Goal: Task Accomplishment & Management: Complete application form

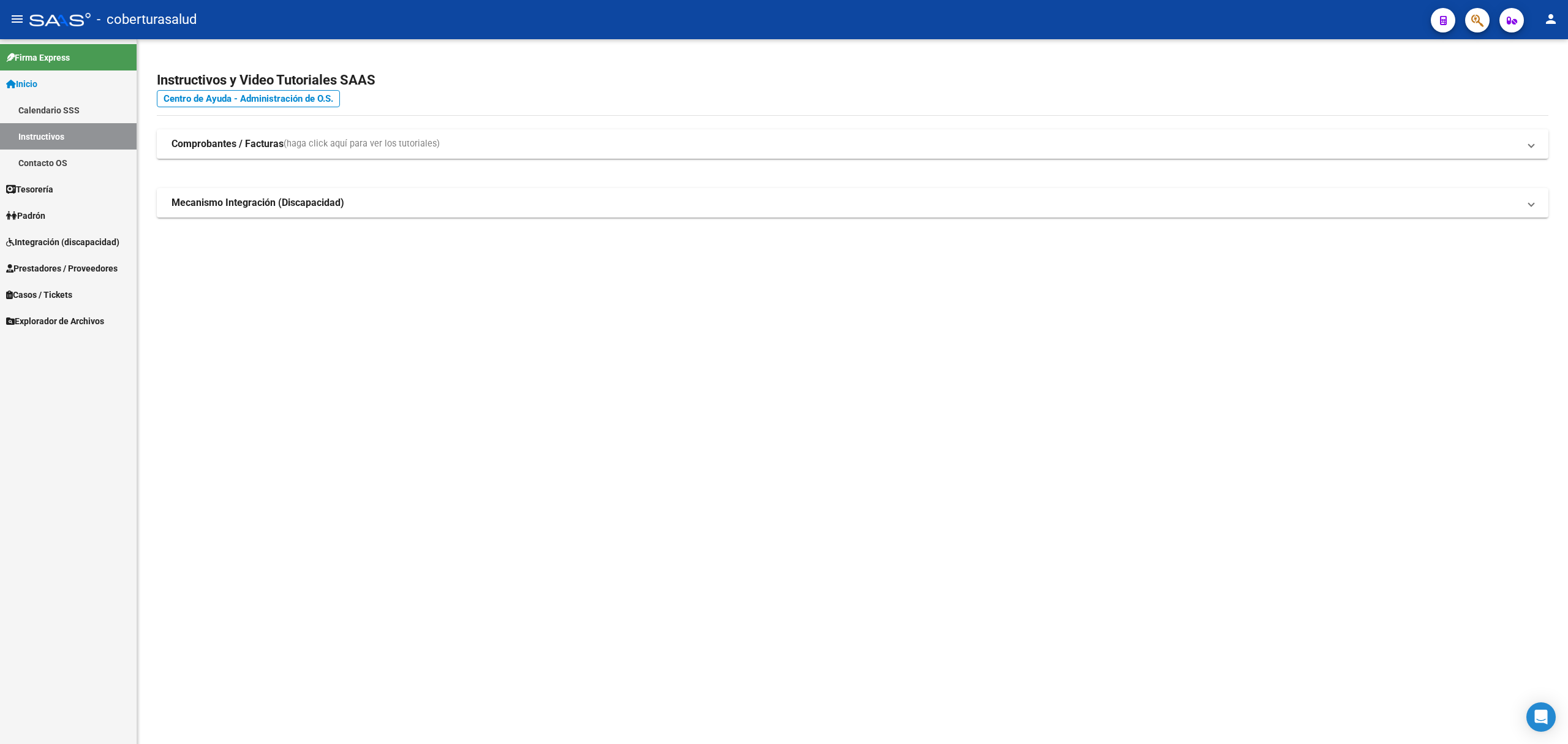
click at [79, 260] on link "Prestadores / Proveedores" at bounding box center [68, 269] width 137 height 27
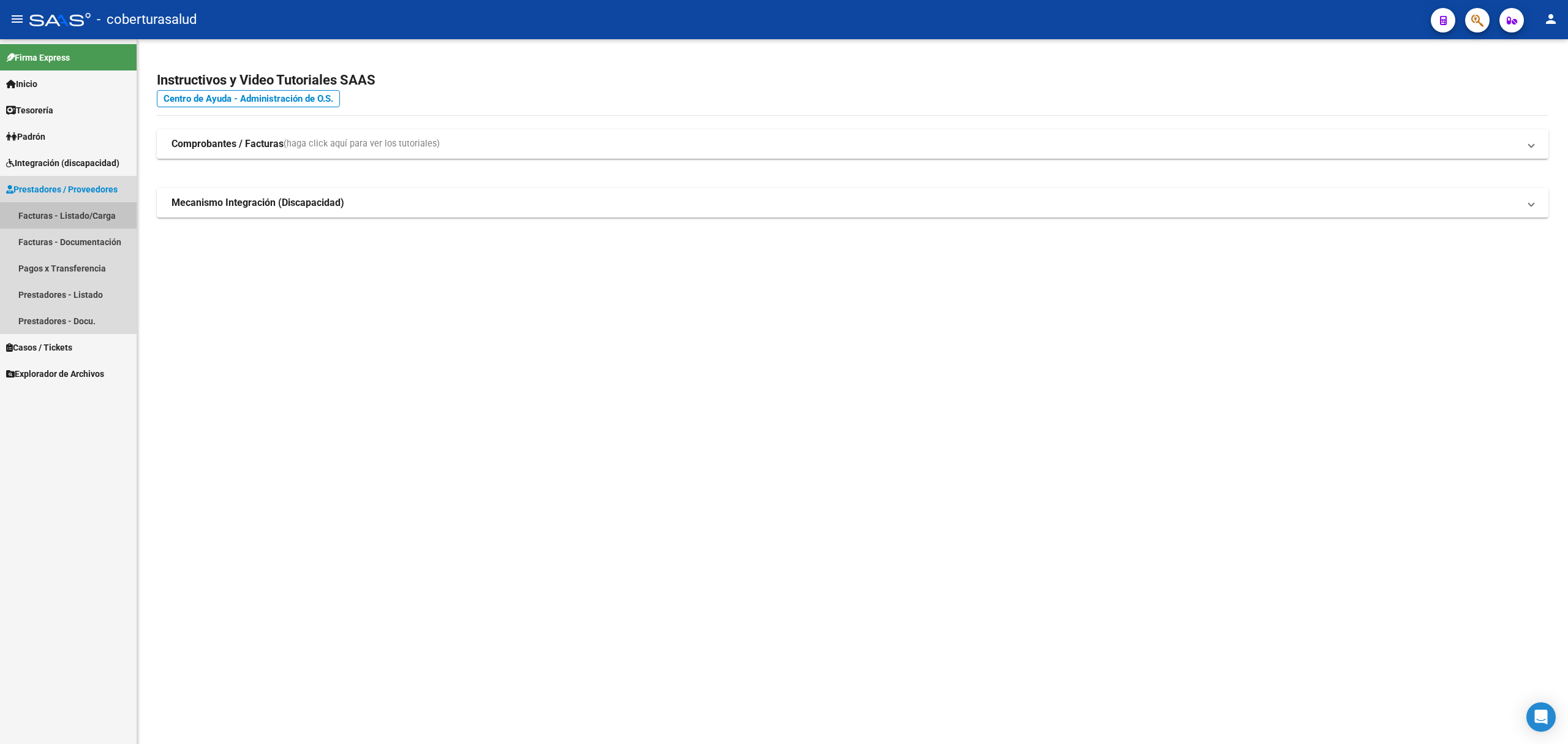
drag, startPoint x: 82, startPoint y: 217, endPoint x: 146, endPoint y: 204, distance: 65.3
click at [82, 214] on link "Facturas - Listado/Carga" at bounding box center [68, 215] width 137 height 27
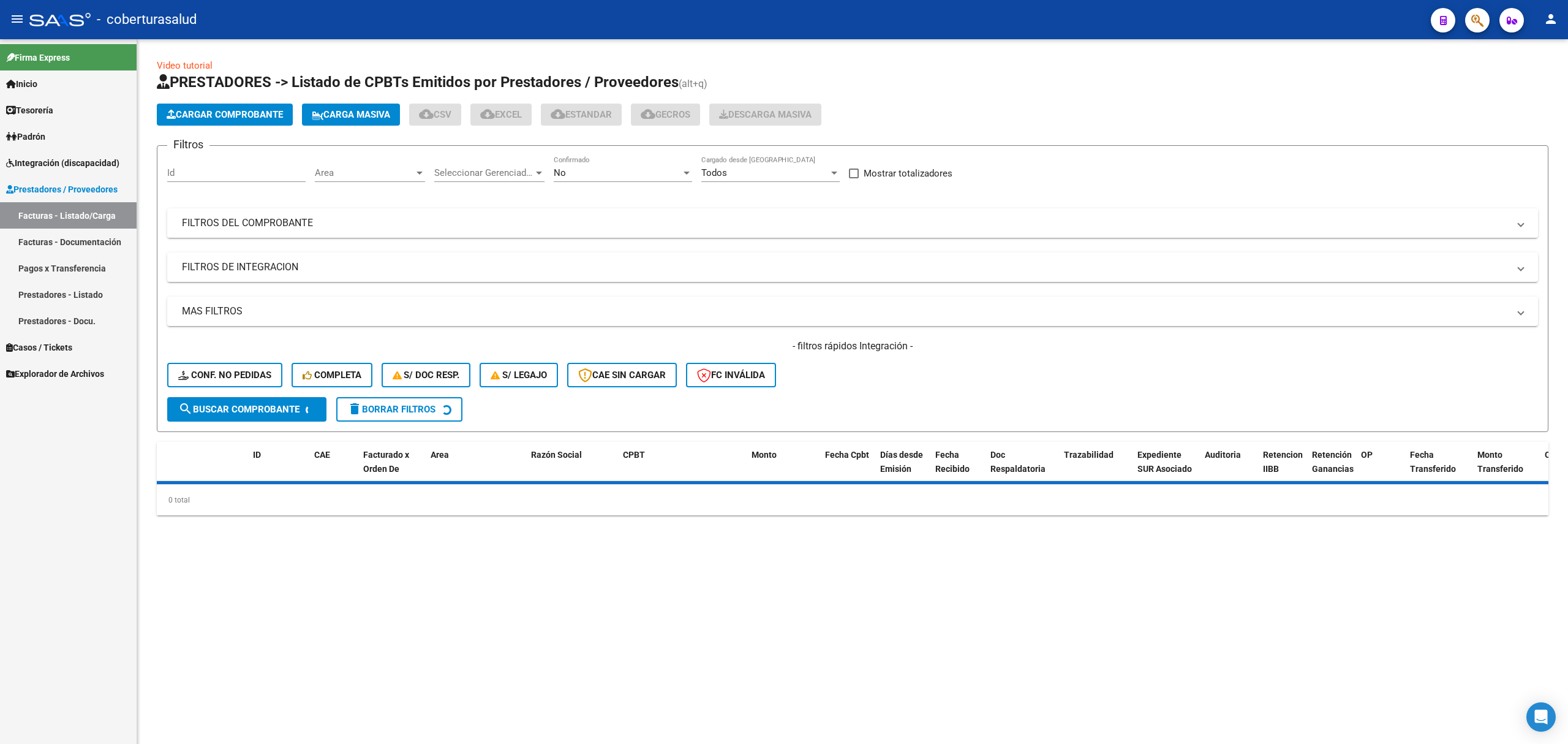
click at [369, 216] on mat-panel-title "FILTROS DEL COMPROBANTE" at bounding box center [846, 222] width 1327 height 13
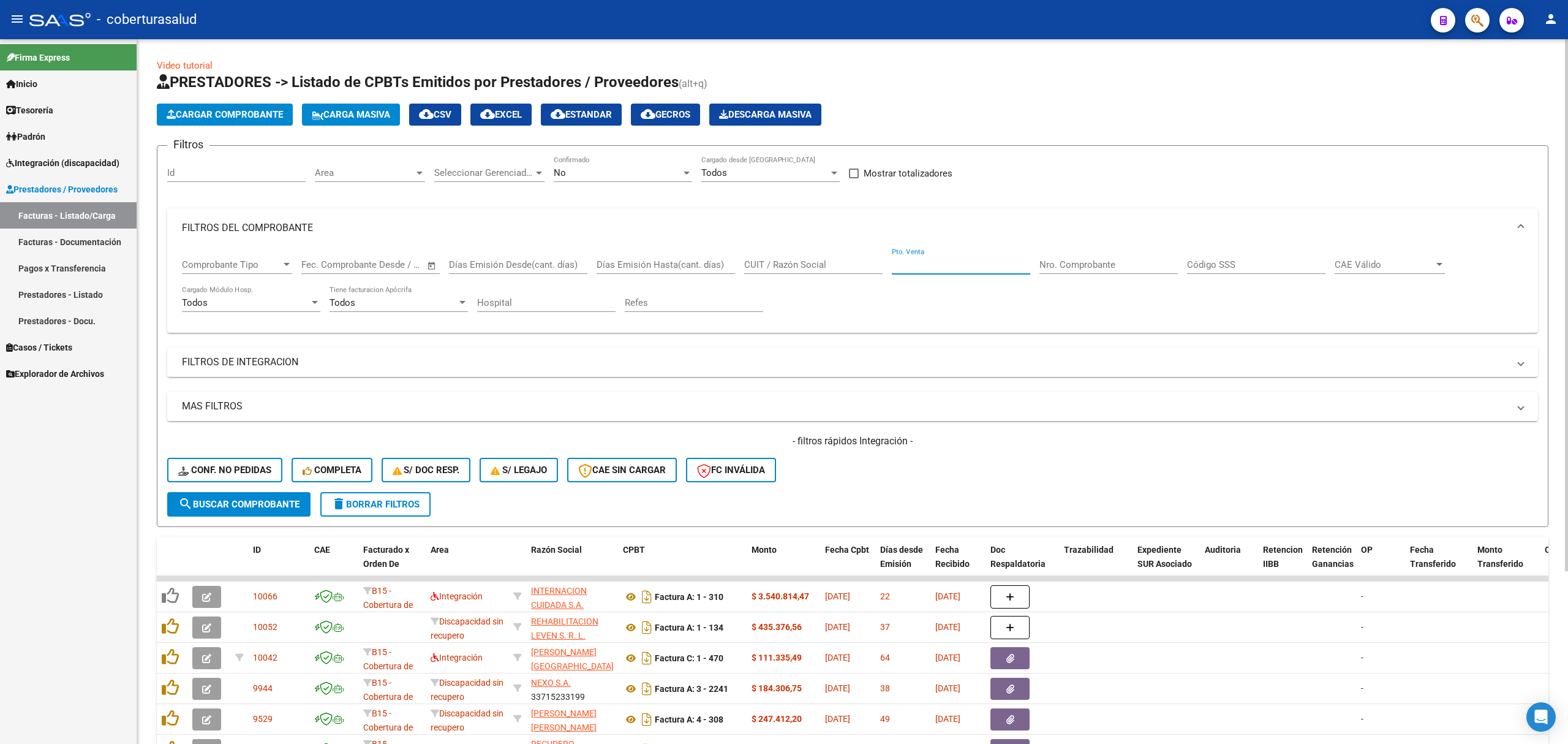
click at [925, 263] on input "Pto. Venta" at bounding box center [961, 265] width 138 height 11
click at [1059, 266] on input "Nro. Comprobante" at bounding box center [1109, 265] width 138 height 11
click at [905, 273] on div "Pto. Venta" at bounding box center [961, 261] width 138 height 27
click at [800, 273] on div "CUIT / Razón Social" at bounding box center [813, 261] width 138 height 27
click at [784, 273] on div "CUIT / Razón Social" at bounding box center [813, 261] width 138 height 27
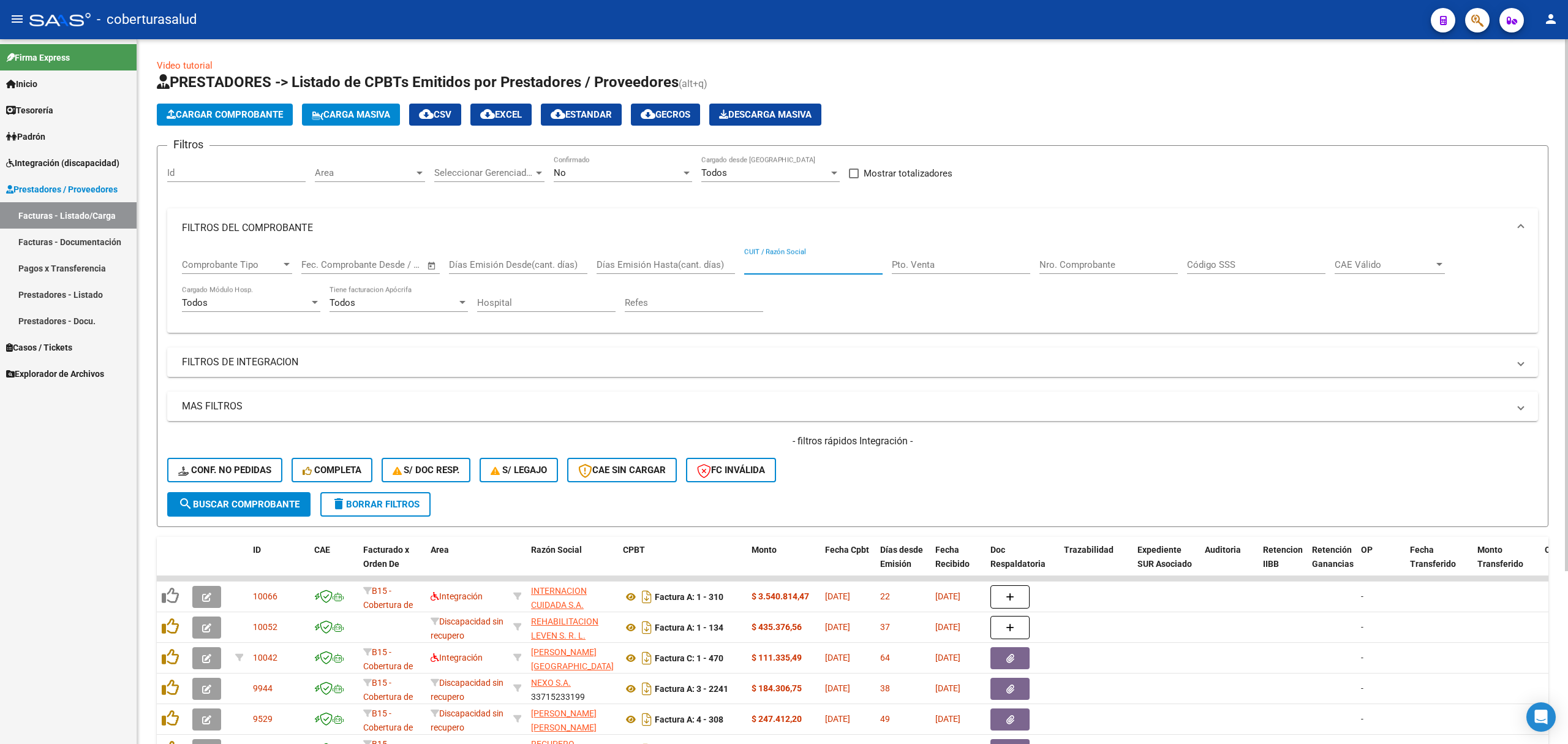
paste input "27312758364"
type input "27312758364"
click at [273, 499] on span "search Buscar Comprobante" at bounding box center [239, 504] width 121 height 11
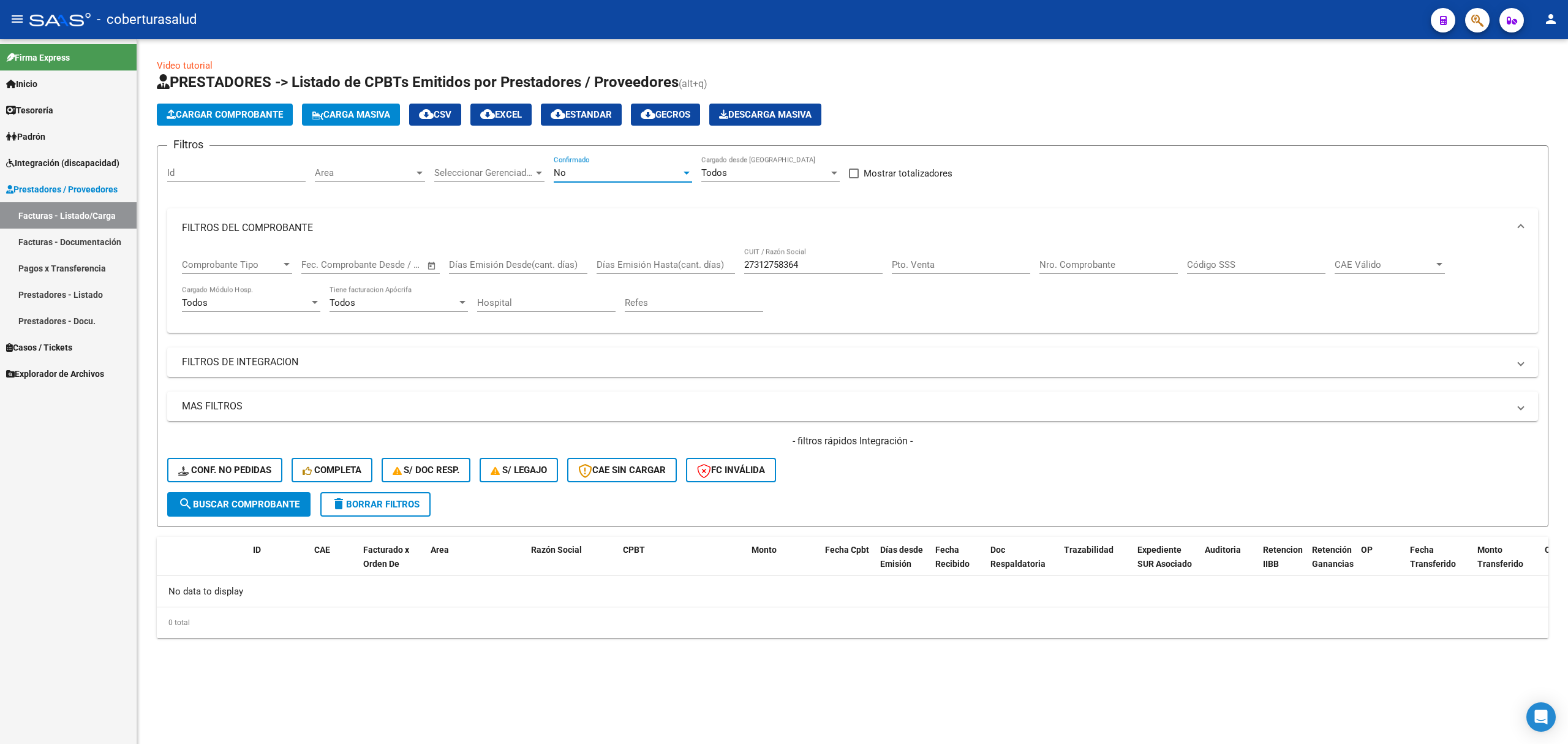
click at [591, 171] on div "No" at bounding box center [617, 173] width 127 height 11
click at [587, 121] on span "Todos" at bounding box center [623, 118] width 138 height 27
click at [254, 497] on button "search Buscar Comprobante" at bounding box center [239, 504] width 144 height 24
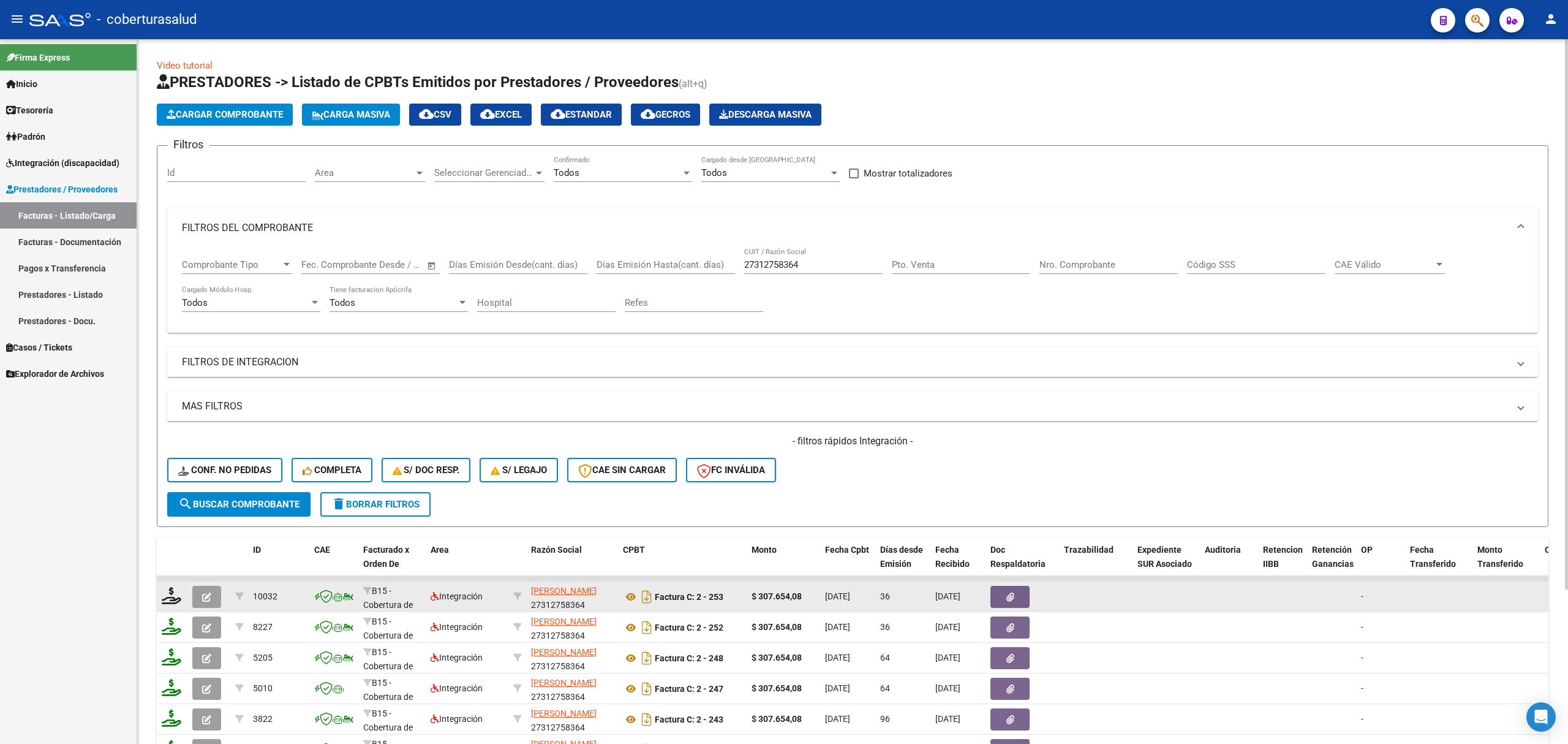
click at [206, 597] on icon "button" at bounding box center [207, 597] width 9 height 9
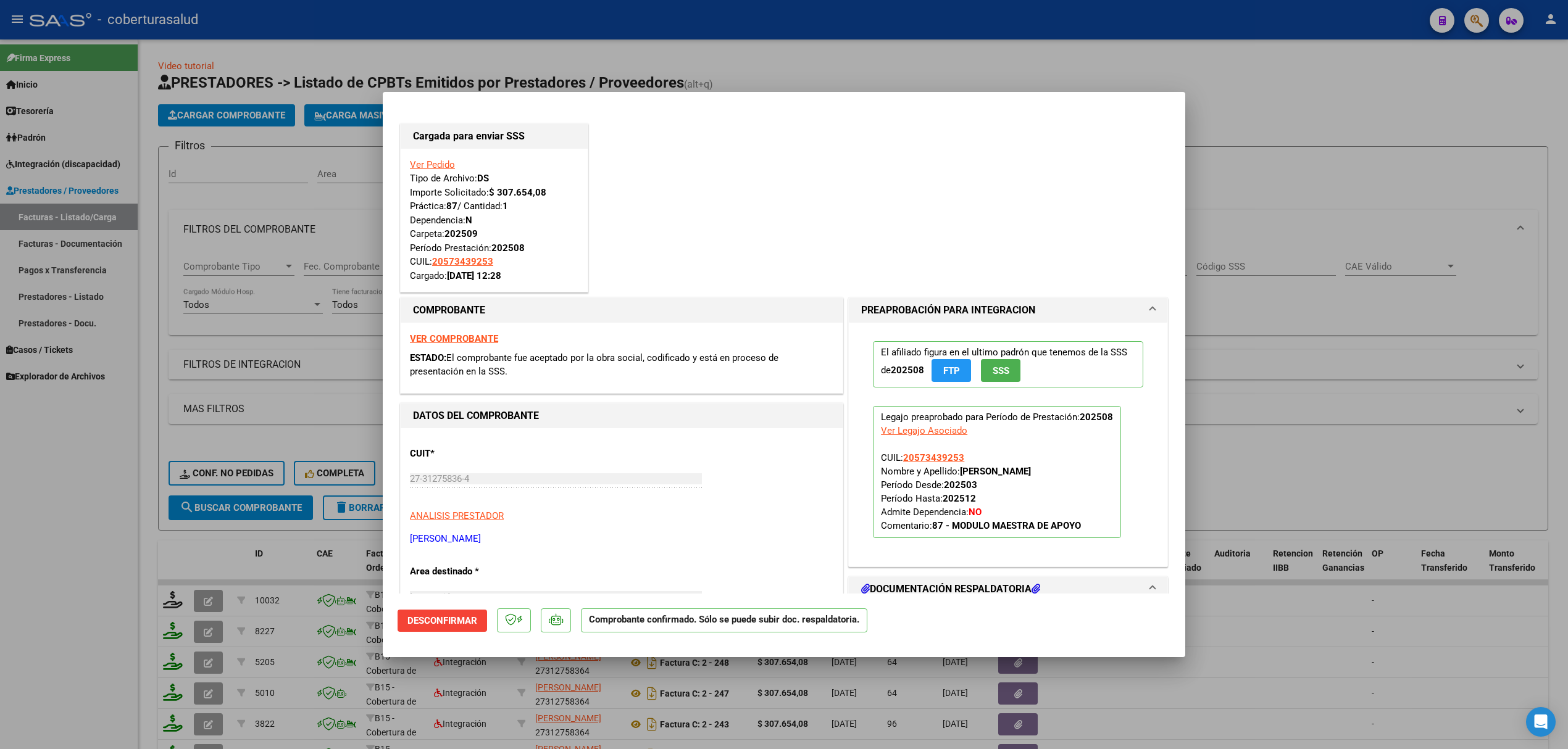
click at [259, 389] on div at bounding box center [784, 374] width 1568 height 749
type input "$ 0,00"
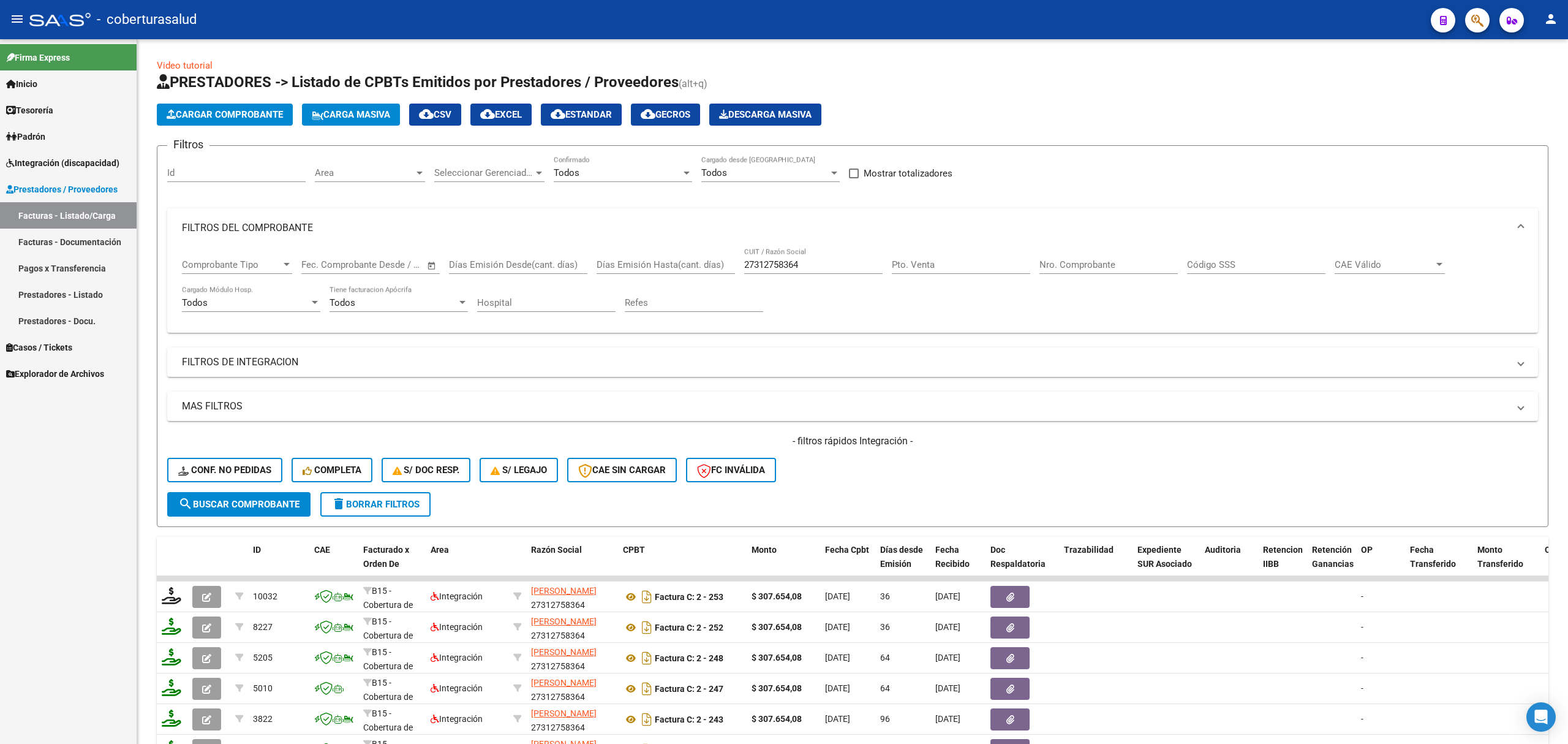
click at [45, 167] on span "Integración (discapacidad)" at bounding box center [63, 163] width 113 height 13
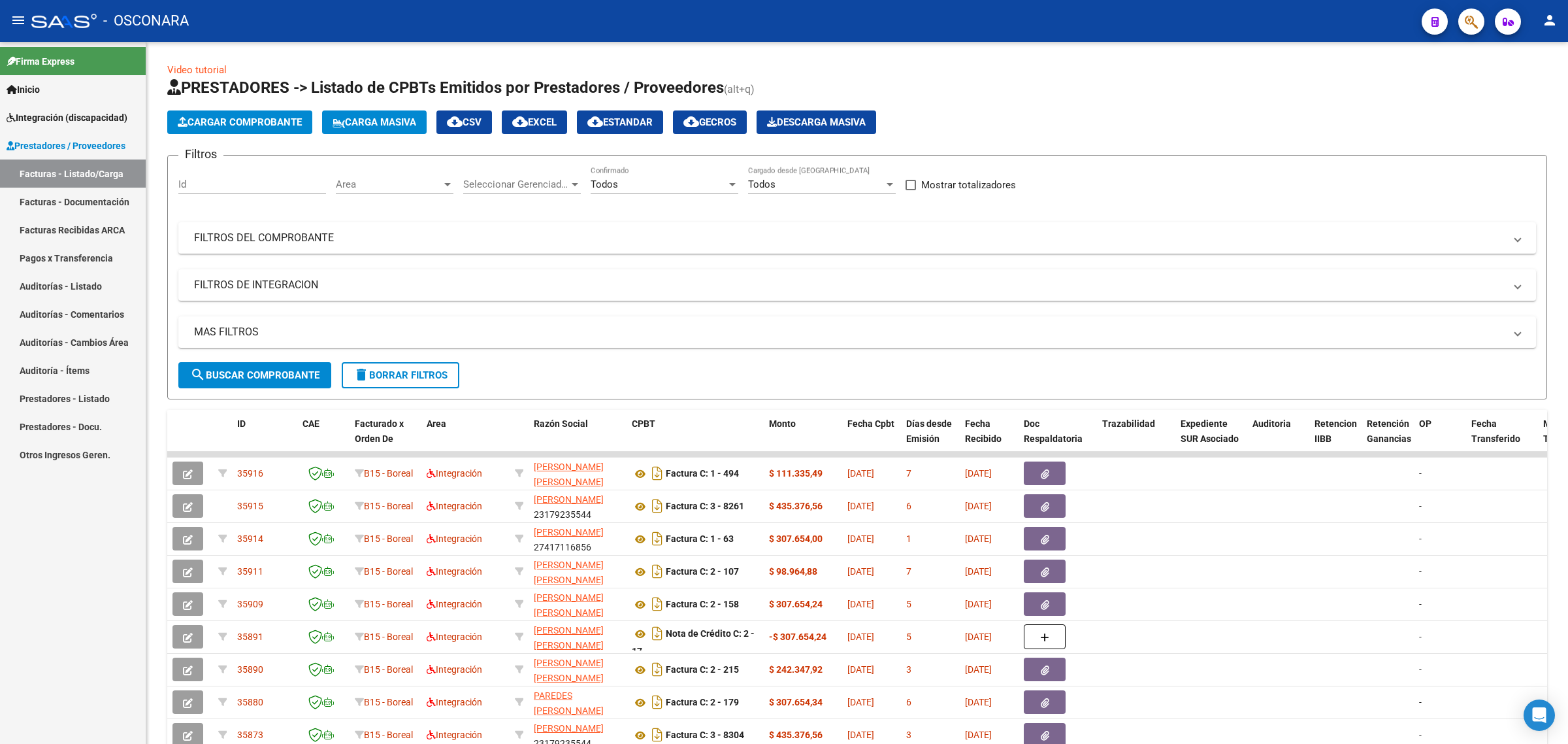
drag, startPoint x: 0, startPoint y: 0, endPoint x: 61, endPoint y: 128, distance: 141.8
click at [61, 128] on link "Integración (discapacidad)" at bounding box center [73, 117] width 146 height 28
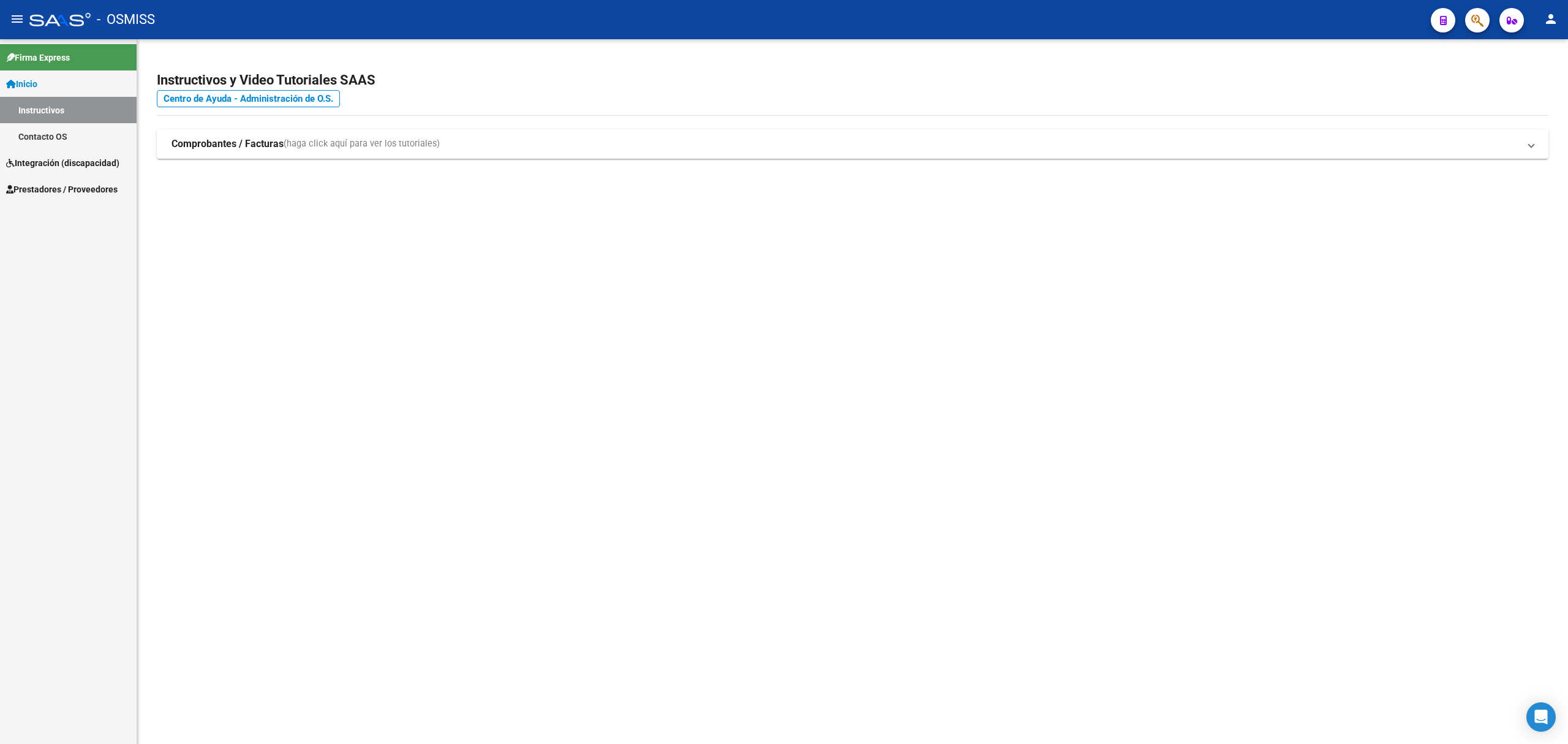
click at [70, 181] on link "Prestadores / Proveedores" at bounding box center [68, 189] width 137 height 27
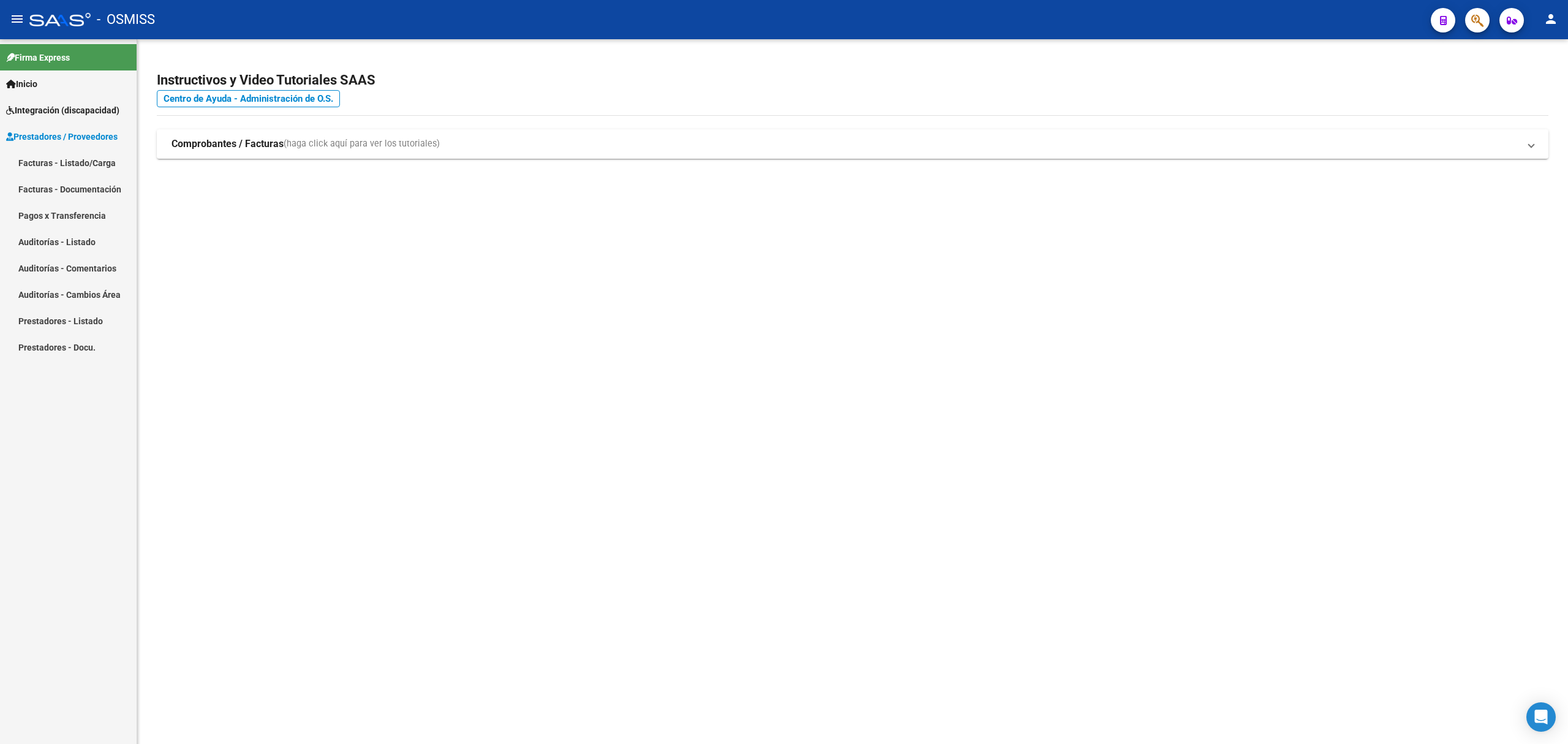
drag, startPoint x: 71, startPoint y: 158, endPoint x: 72, endPoint y: 150, distance: 8.1
click at [71, 158] on span "Prestadores / Proveedores Facturas - Listado/Carga Facturas - Documentación Pag…" at bounding box center [68, 242] width 137 height 237
click at [77, 109] on span "Integración (discapacidad)" at bounding box center [63, 110] width 113 height 13
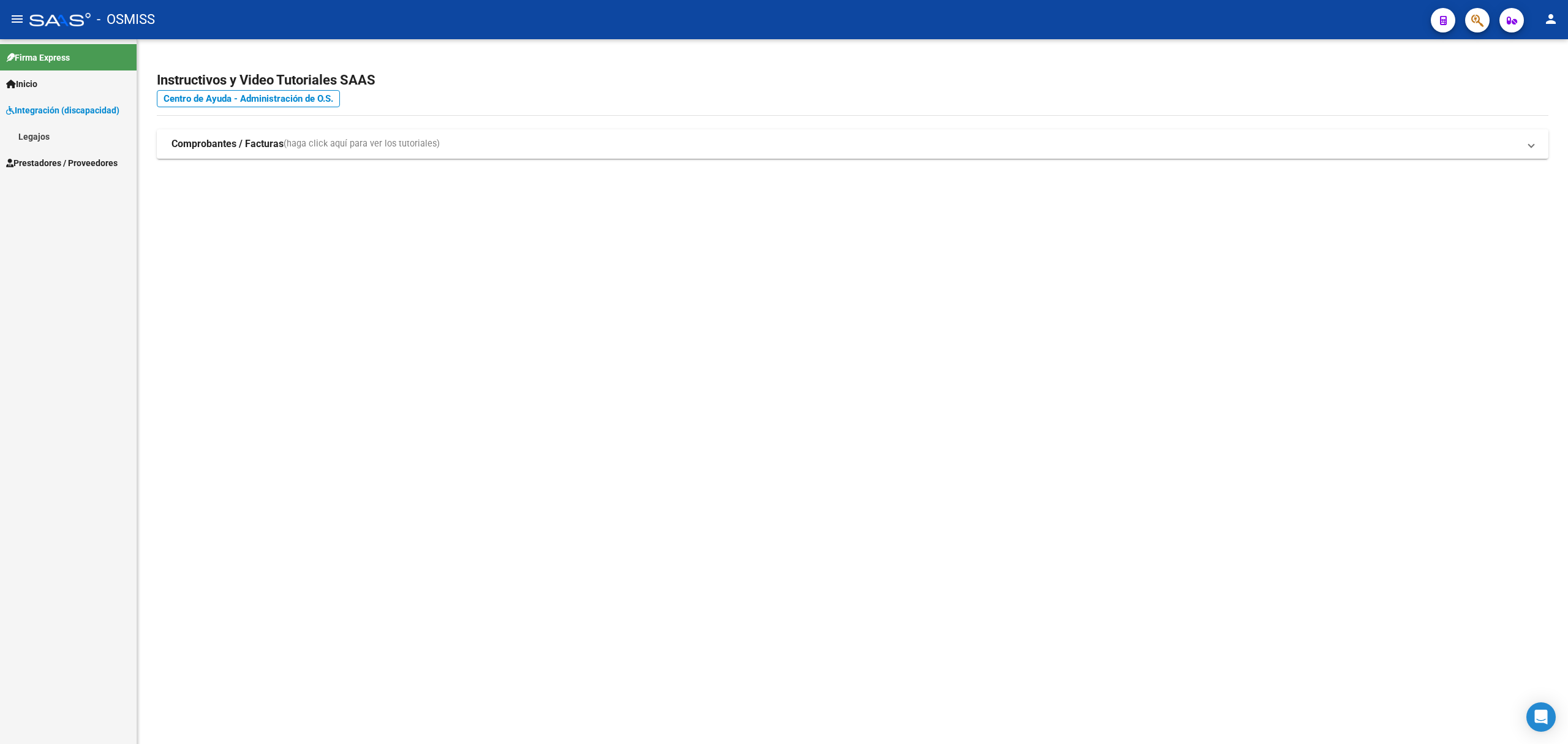
click at [63, 169] on span "Prestadores / Proveedores" at bounding box center [62, 163] width 111 height 13
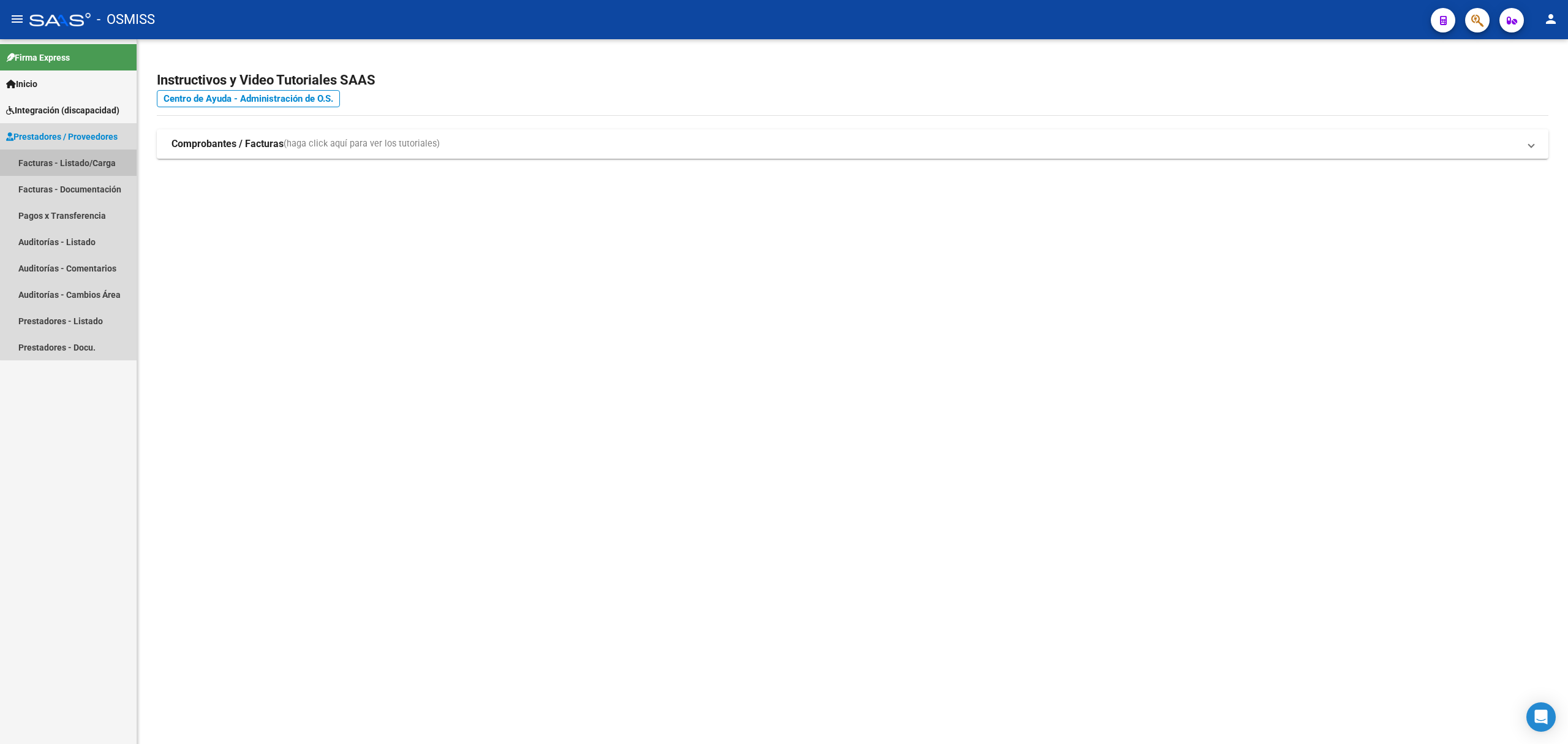
click at [69, 149] on link "Facturas - Listado/Carga" at bounding box center [68, 163] width 137 height 27
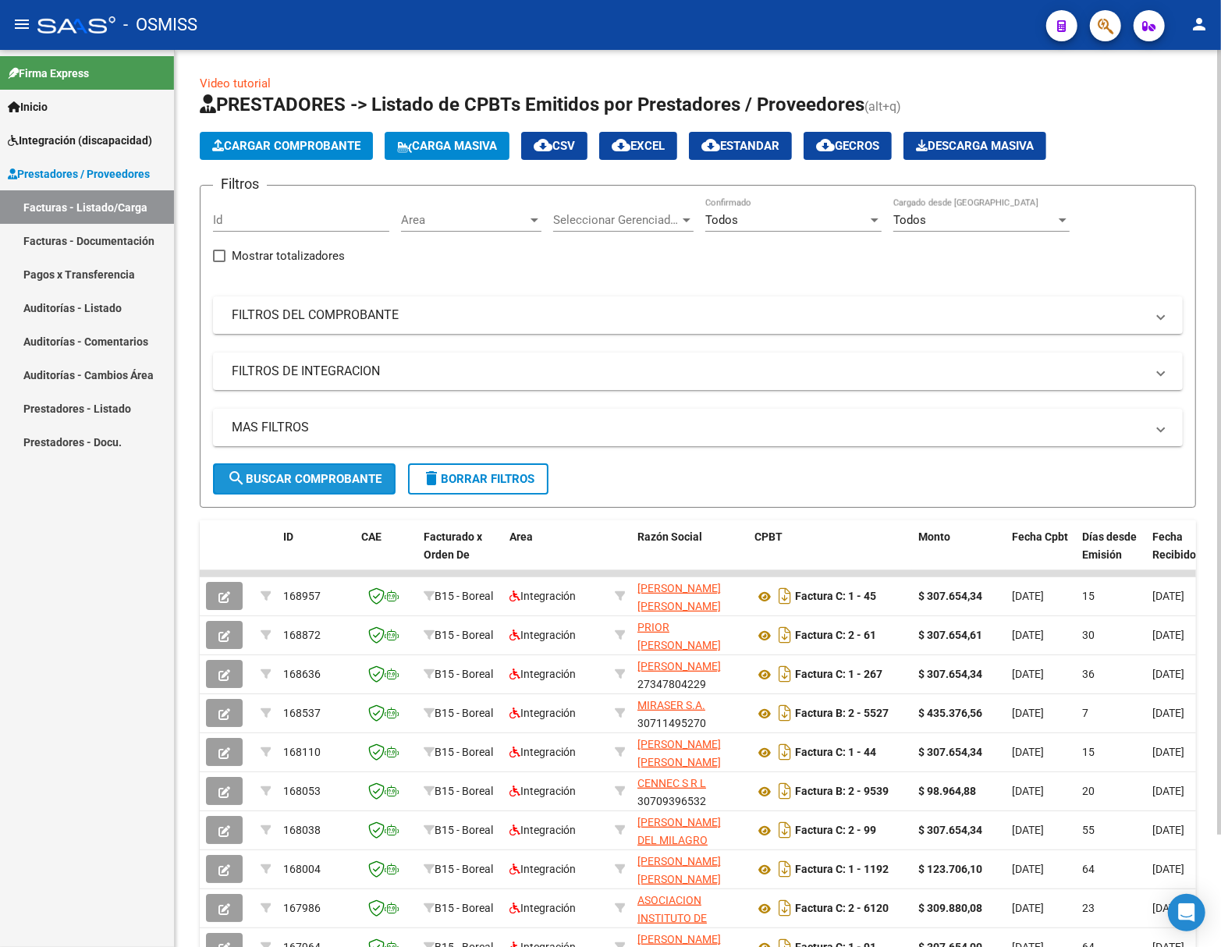
click at [346, 481] on span "search Buscar Comprobante" at bounding box center [304, 479] width 154 height 14
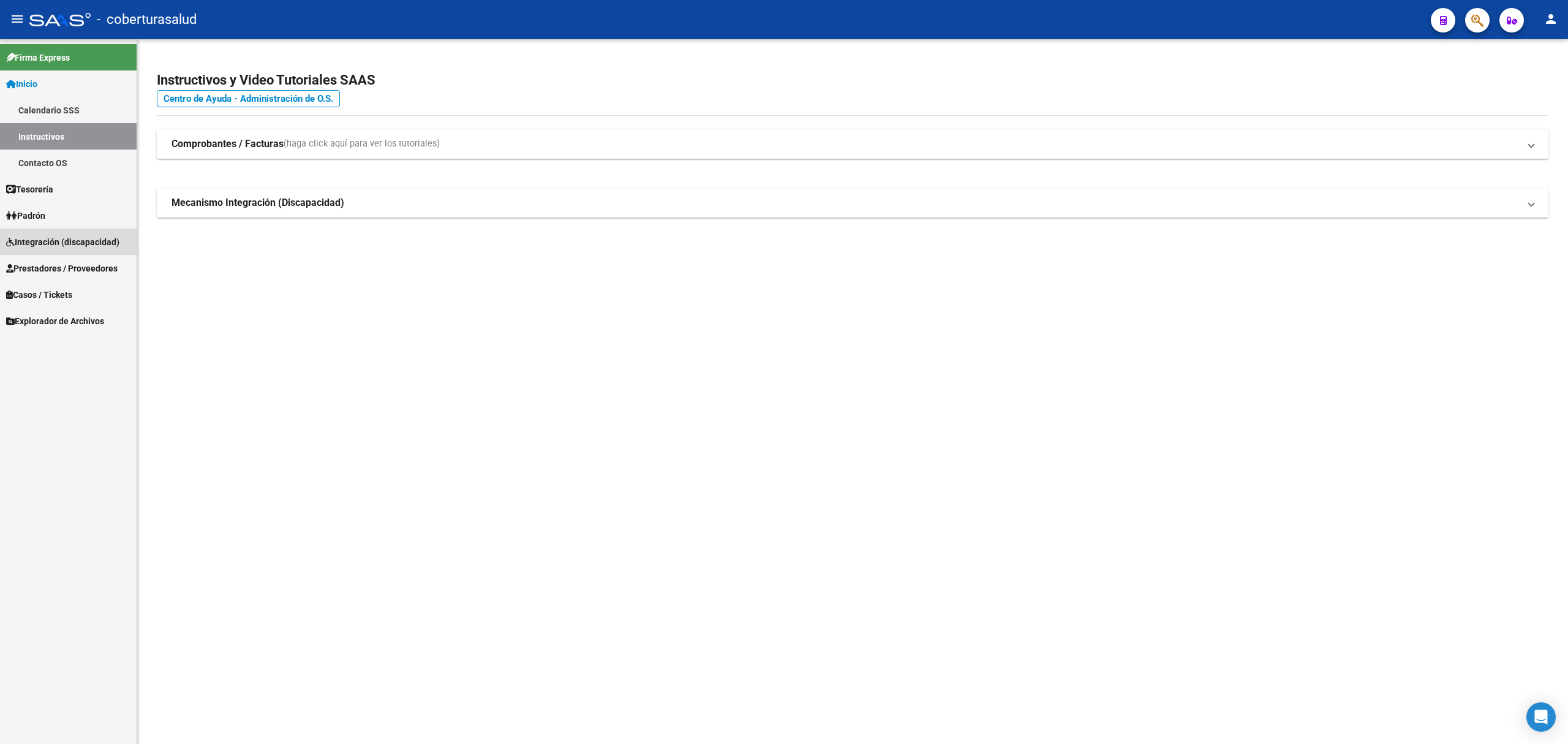
click at [76, 244] on span "Integración (discapacidad)" at bounding box center [63, 242] width 113 height 13
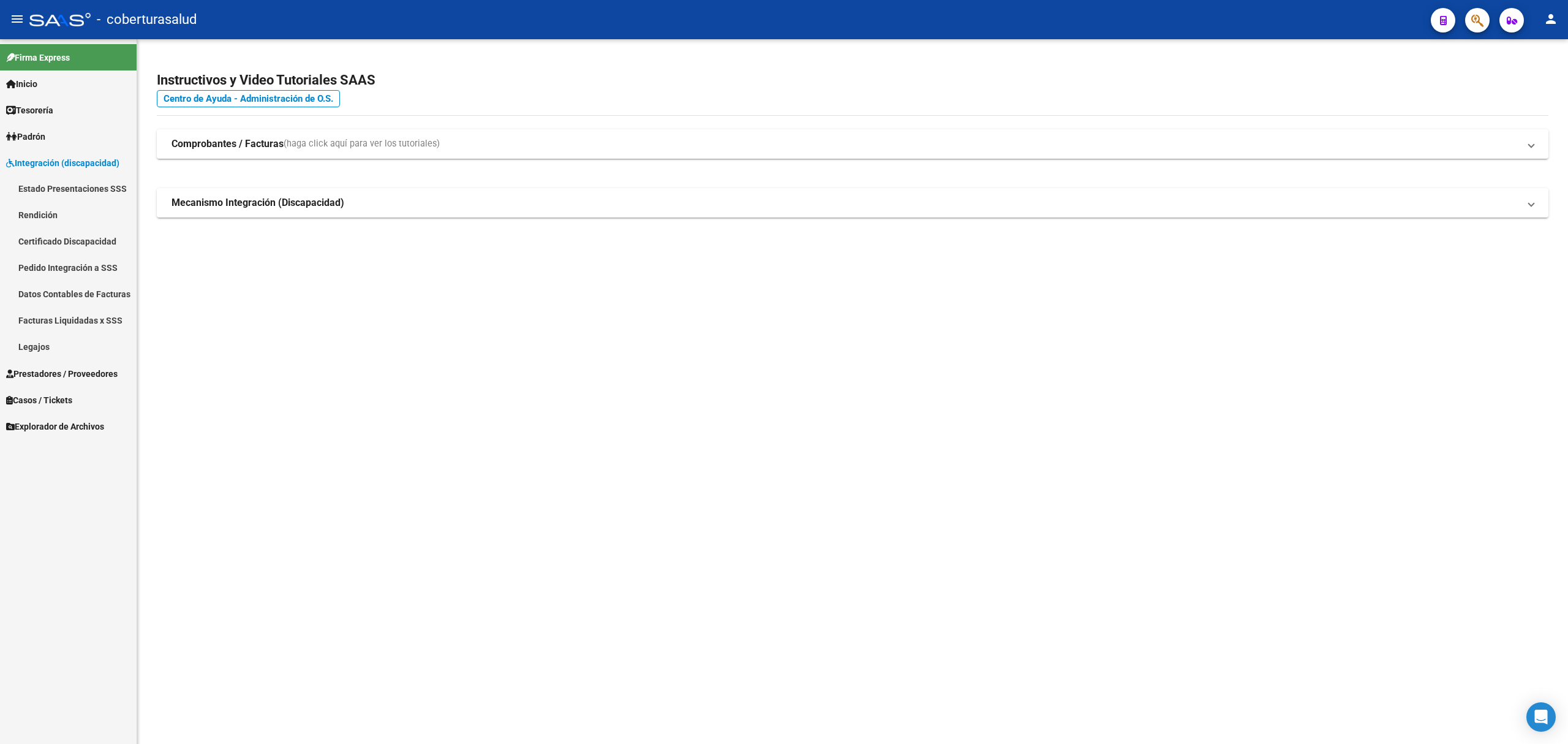
click at [74, 265] on link "Pedido Integración a SSS" at bounding box center [68, 269] width 137 height 27
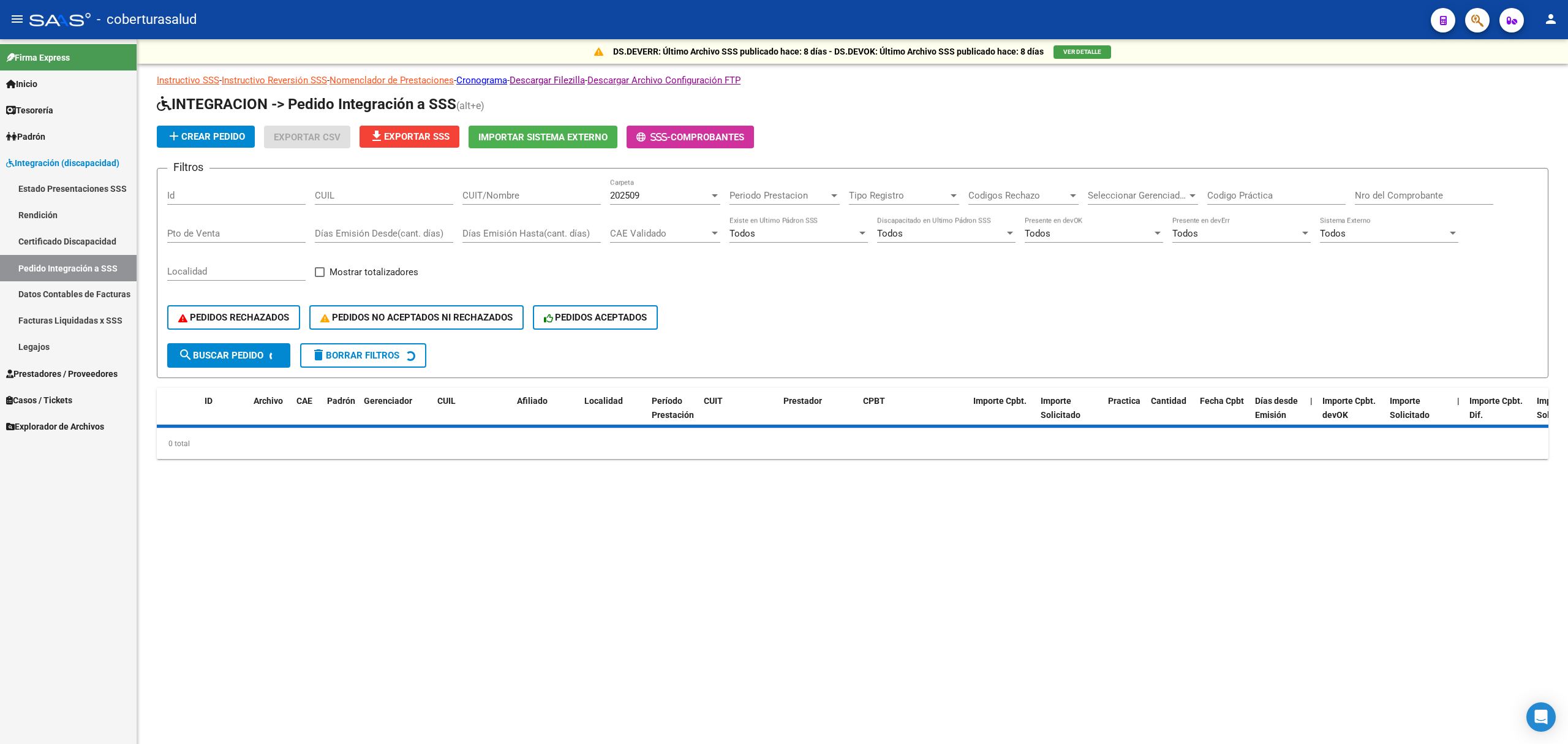
click at [768, 184] on div "Periodo Prestacion Periodo Prestacion" at bounding box center [784, 192] width 110 height 27
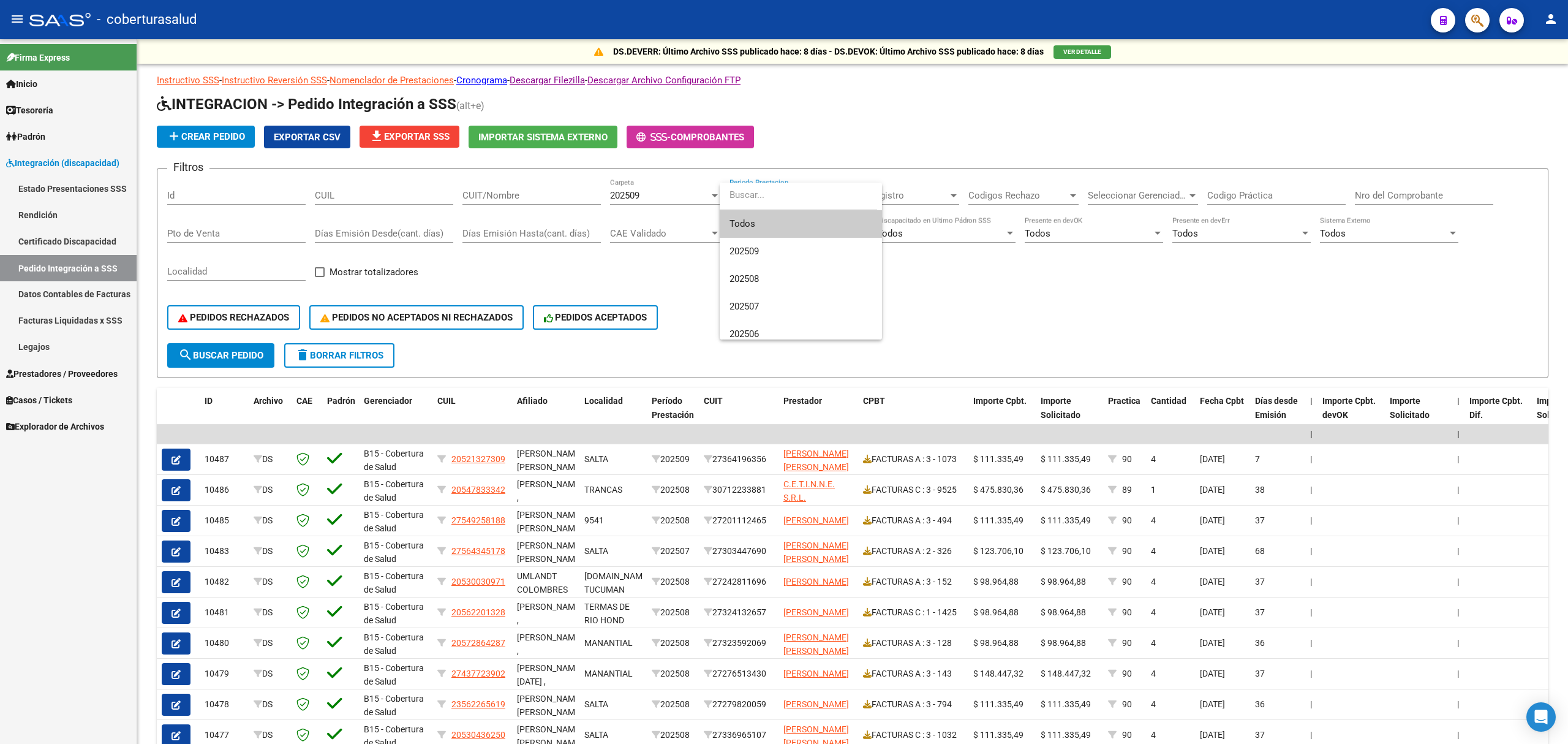
click at [645, 195] on div at bounding box center [784, 372] width 1568 height 744
click at [634, 196] on span "202509" at bounding box center [624, 196] width 29 height 11
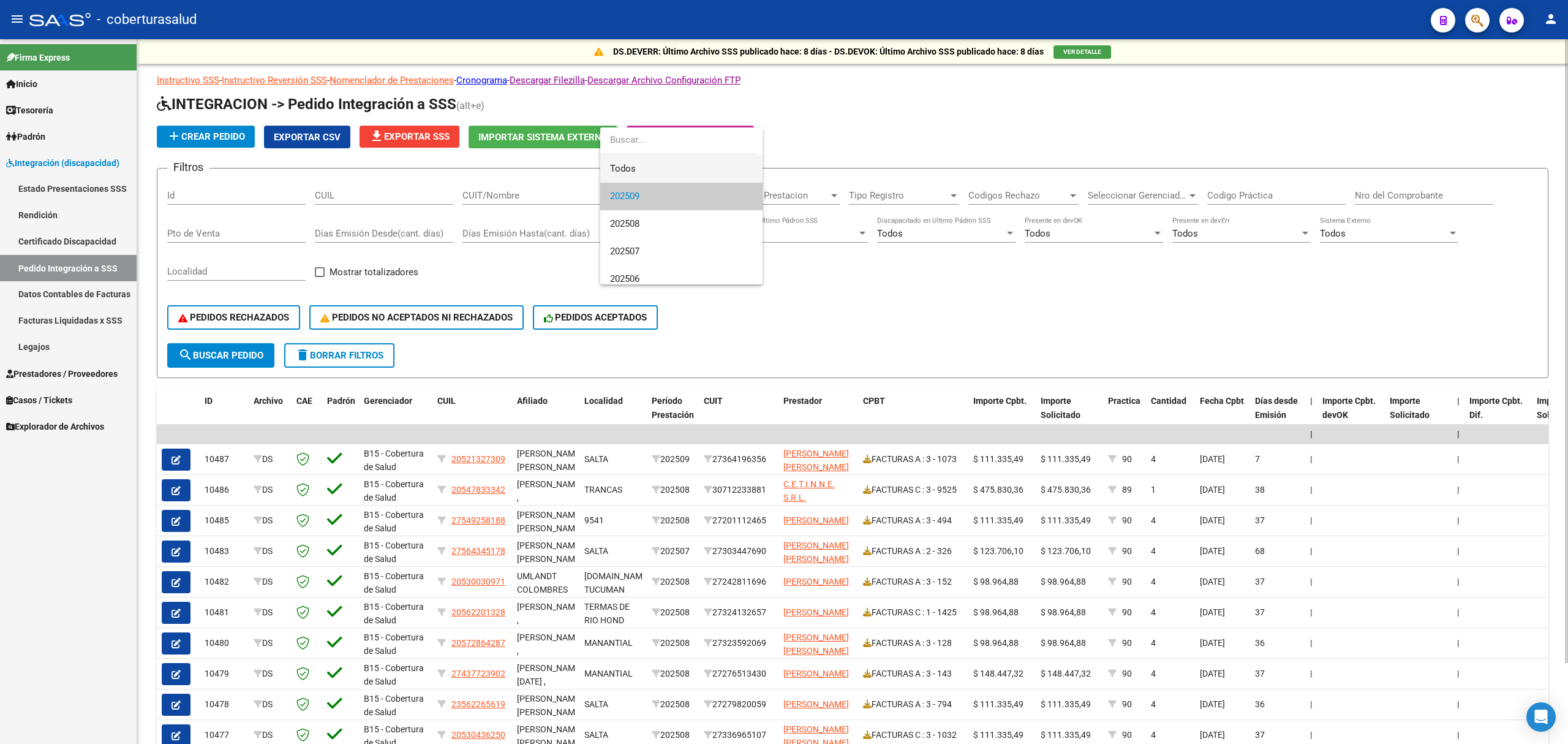
drag, startPoint x: 632, startPoint y: 160, endPoint x: 581, endPoint y: 178, distance: 54.1
click at [632, 160] on span "Todos" at bounding box center [682, 168] width 143 height 27
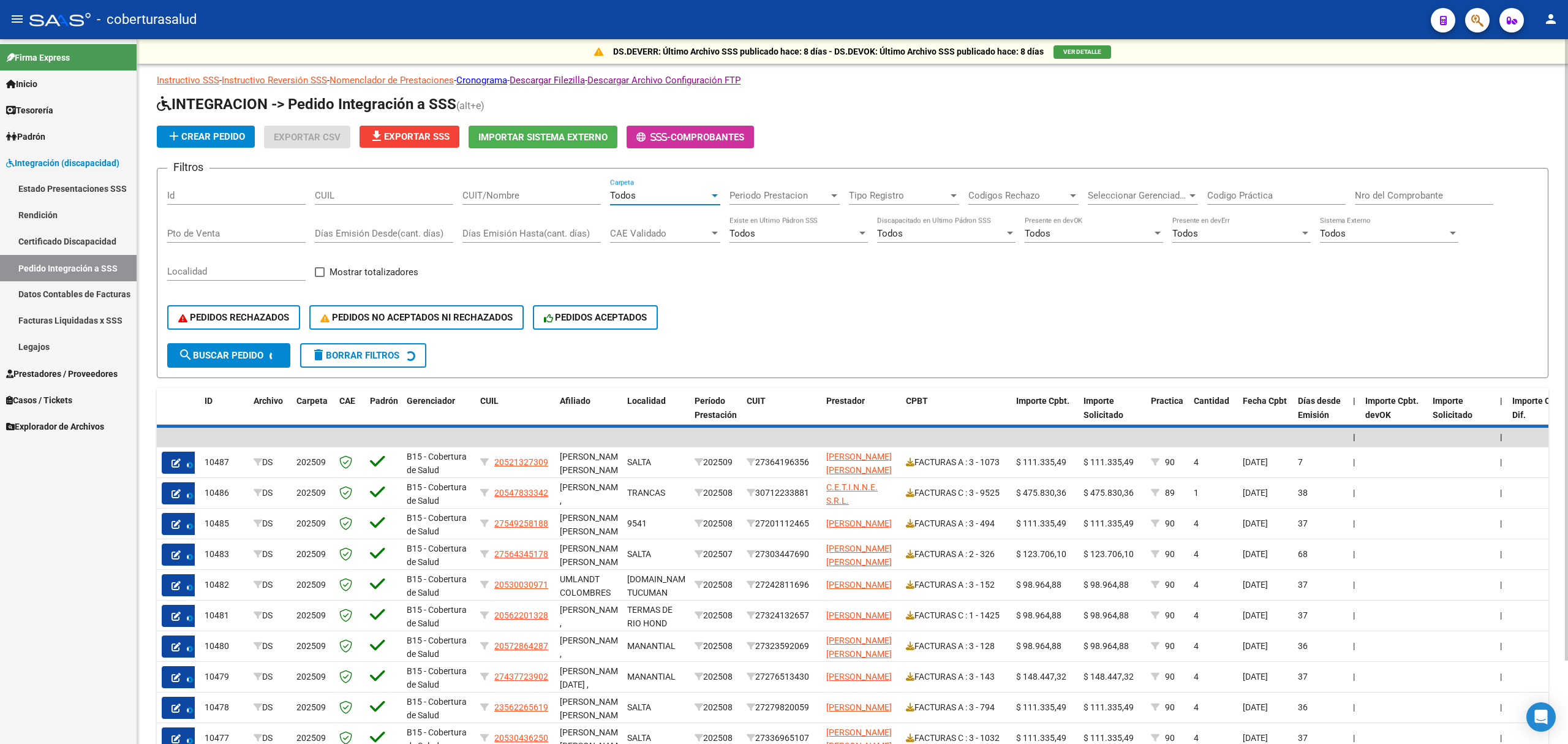
click at [517, 191] on input "CUIT/Nombre" at bounding box center [532, 196] width 138 height 11
paste input "27303447690"
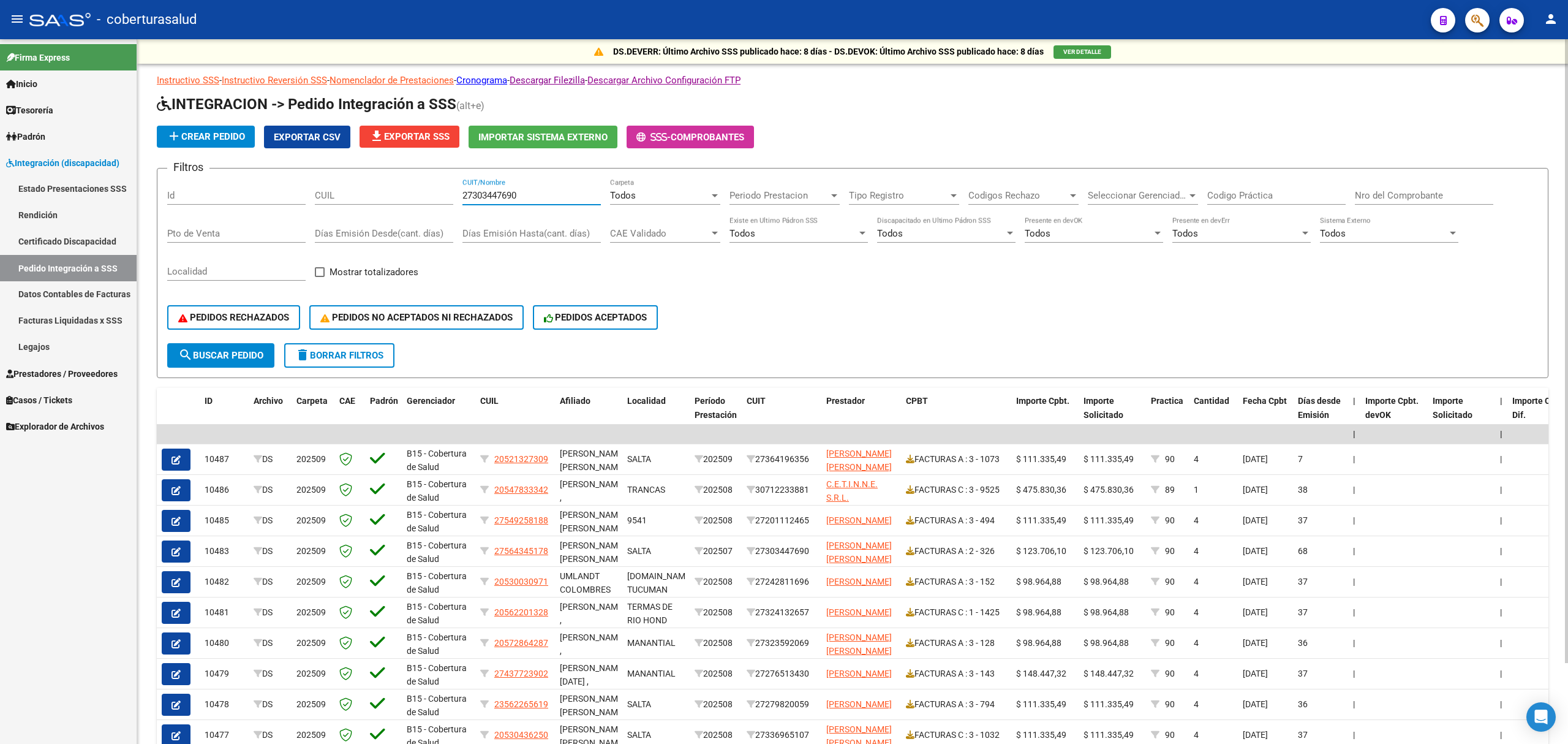
type input "27303447690"
click at [233, 351] on span "search Buscar Pedido" at bounding box center [221, 355] width 85 height 11
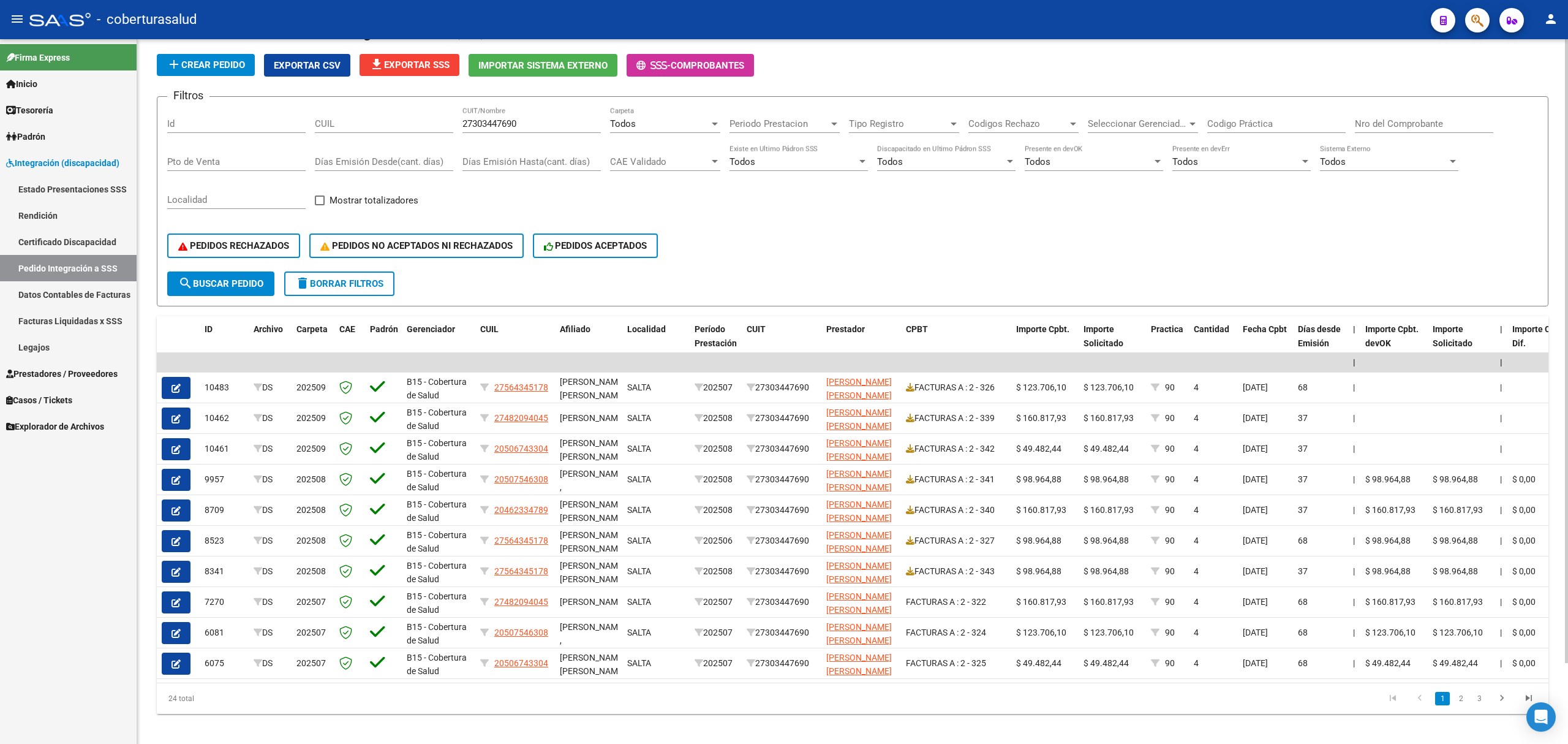
scroll to position [82, 0]
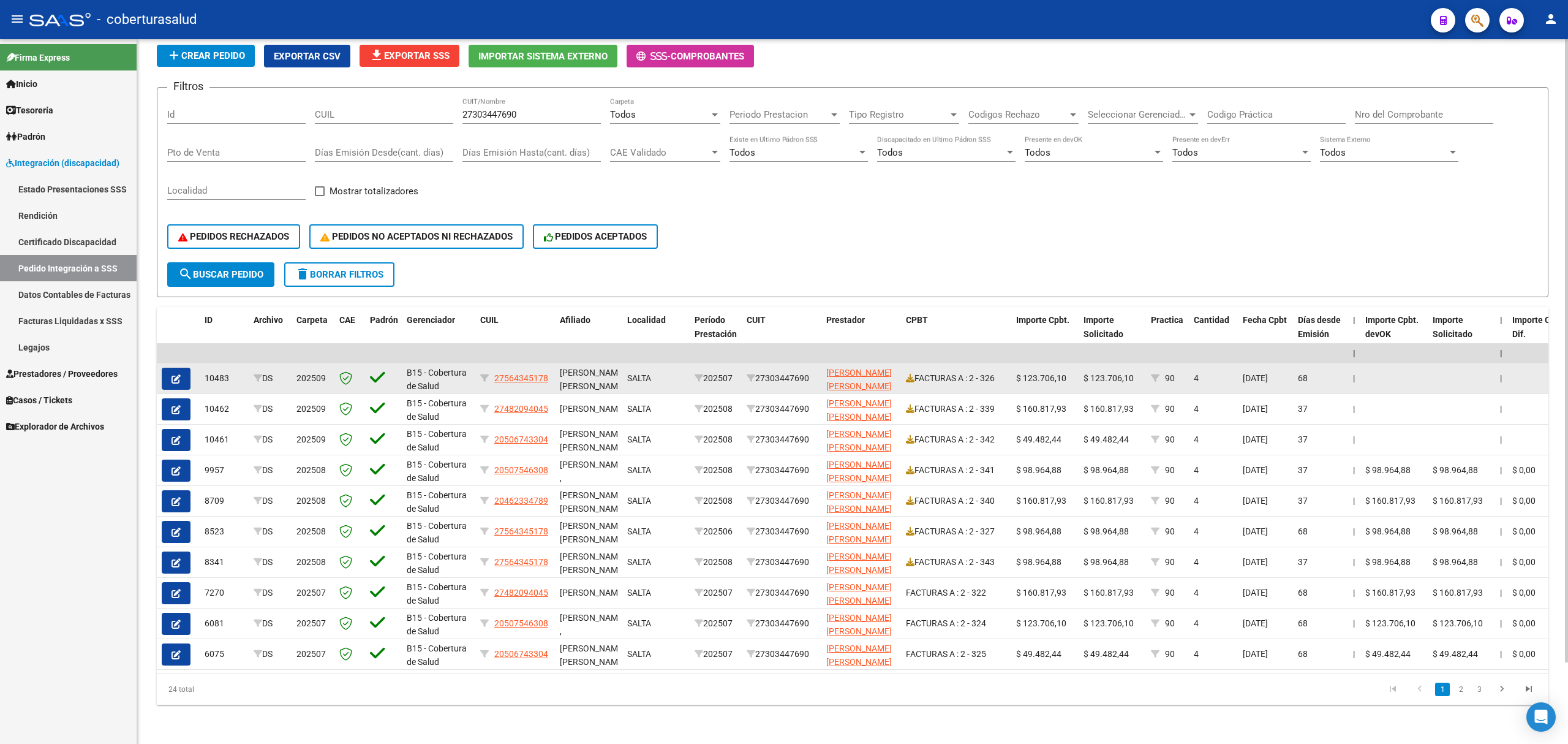
click at [170, 378] on button "button" at bounding box center [176, 379] width 29 height 22
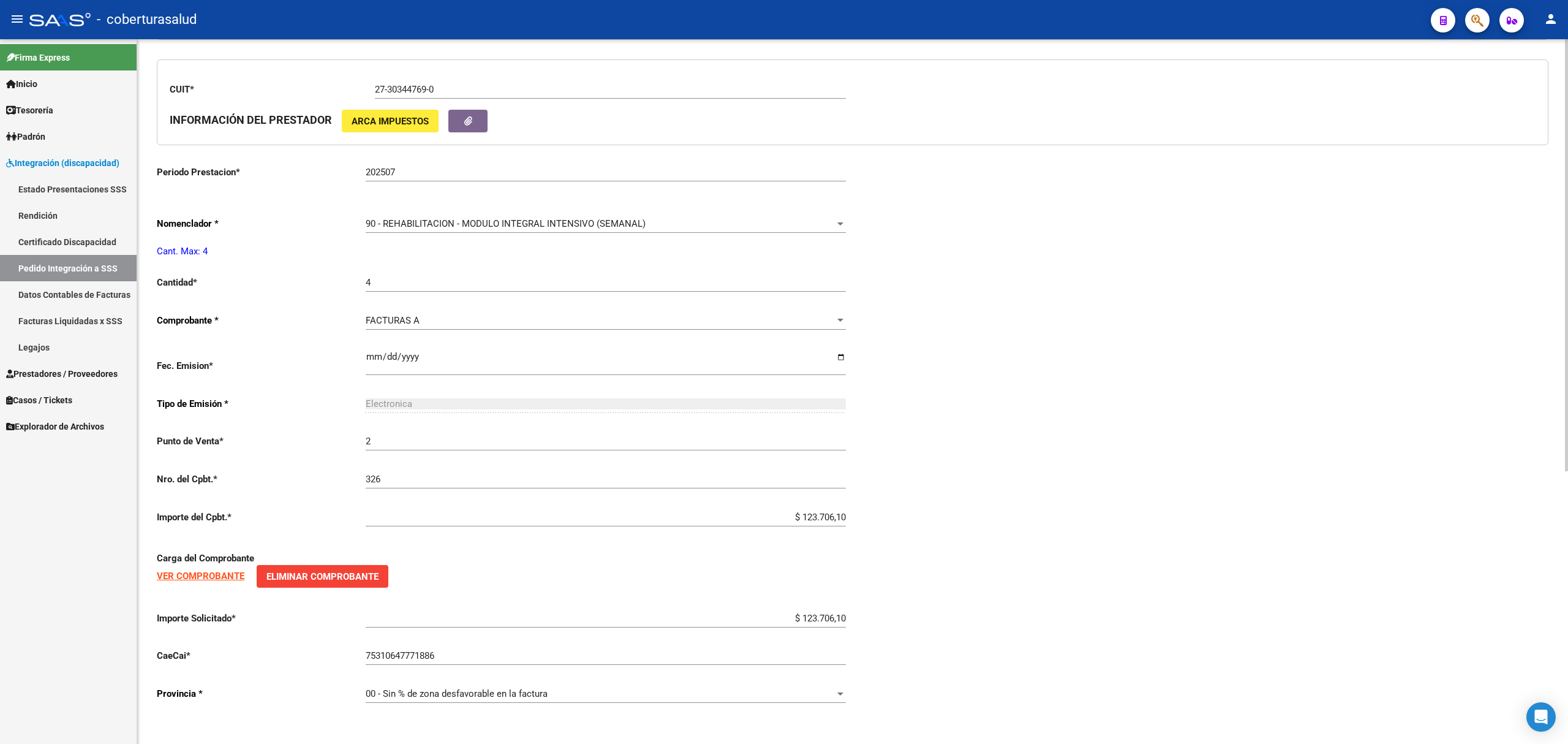
type input "27564345178"
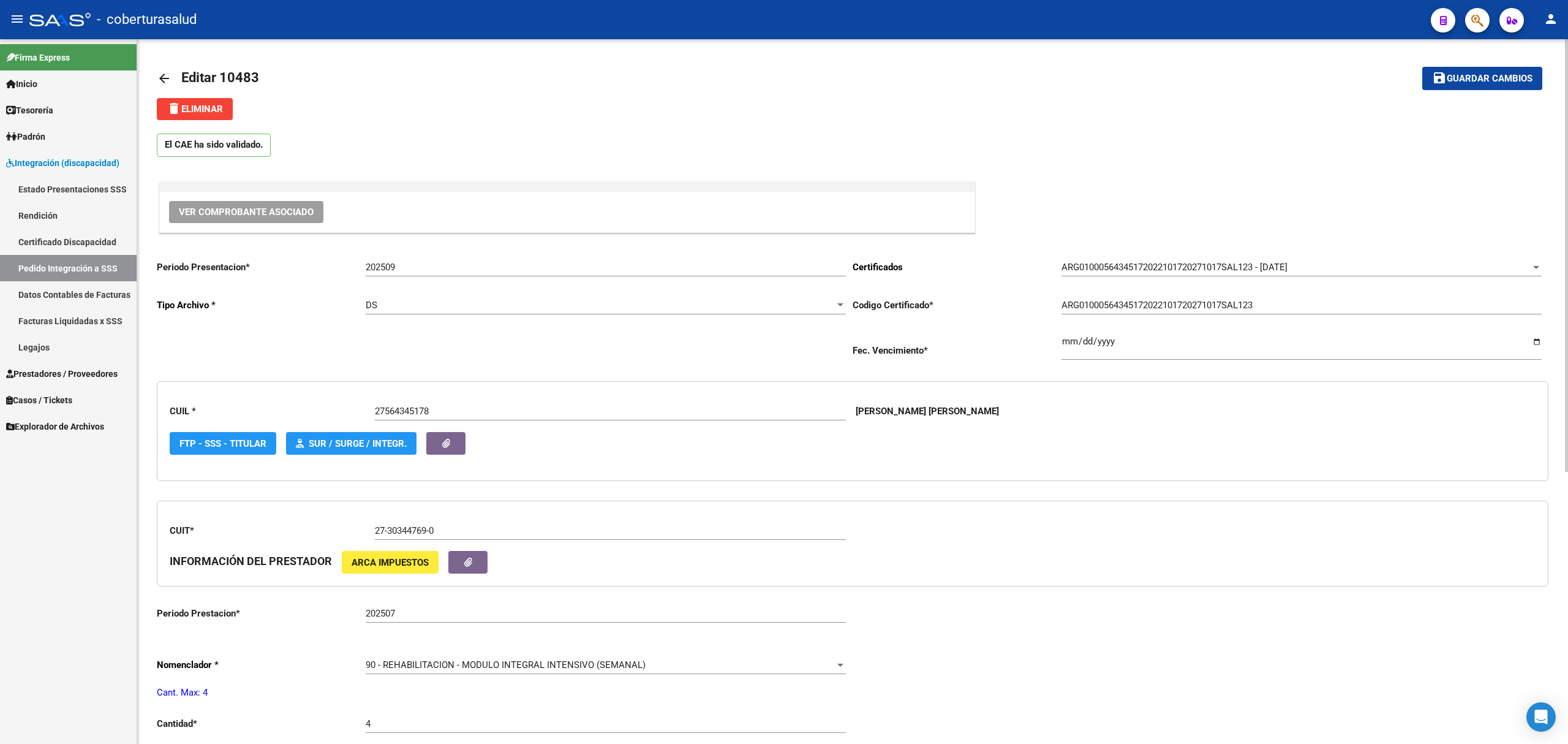
click at [160, 77] on mat-icon "arrow_back" at bounding box center [164, 79] width 15 height 15
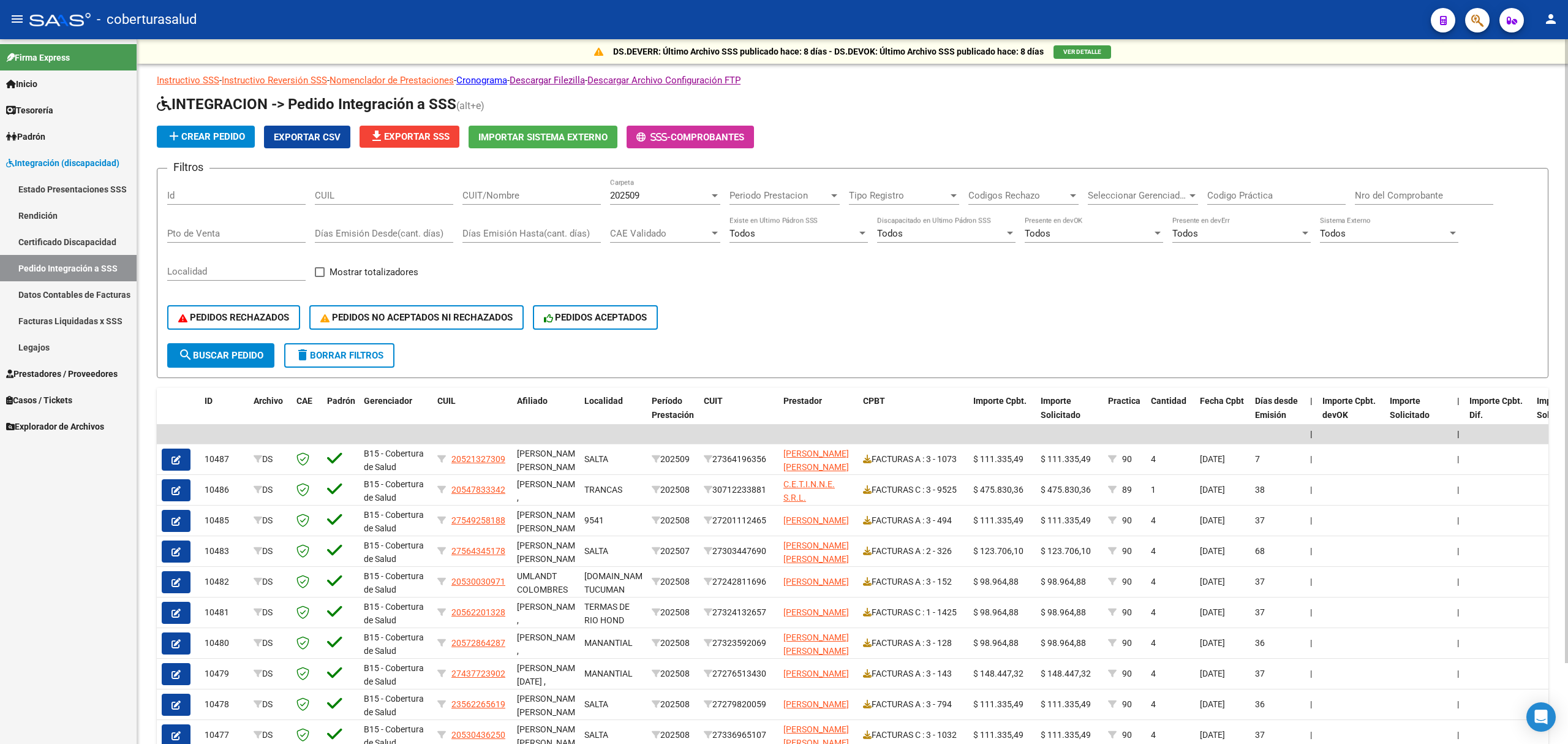
click at [54, 372] on span "Prestadores / Proveedores" at bounding box center [62, 373] width 111 height 13
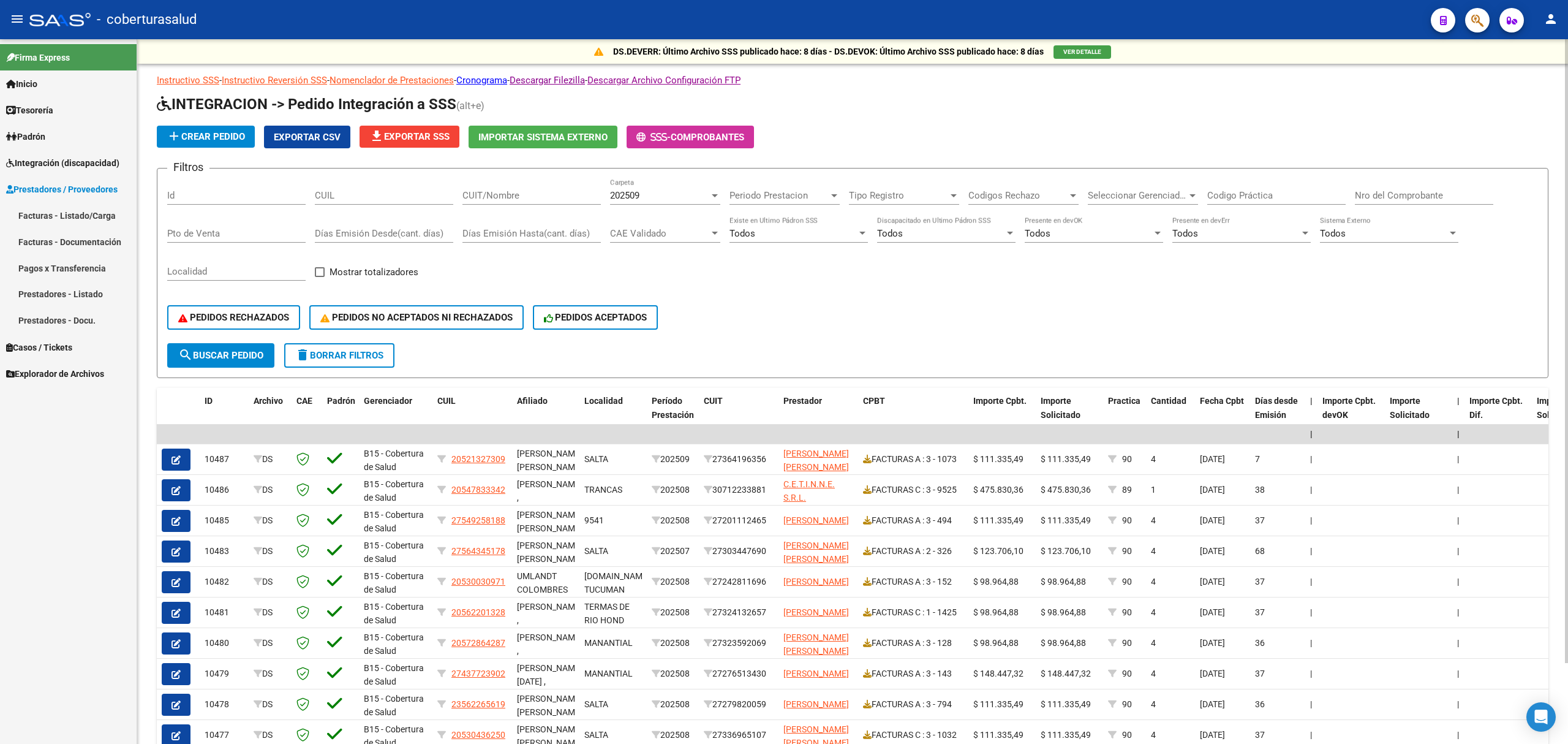
click at [93, 219] on link "Facturas - Listado/Carga" at bounding box center [68, 215] width 137 height 27
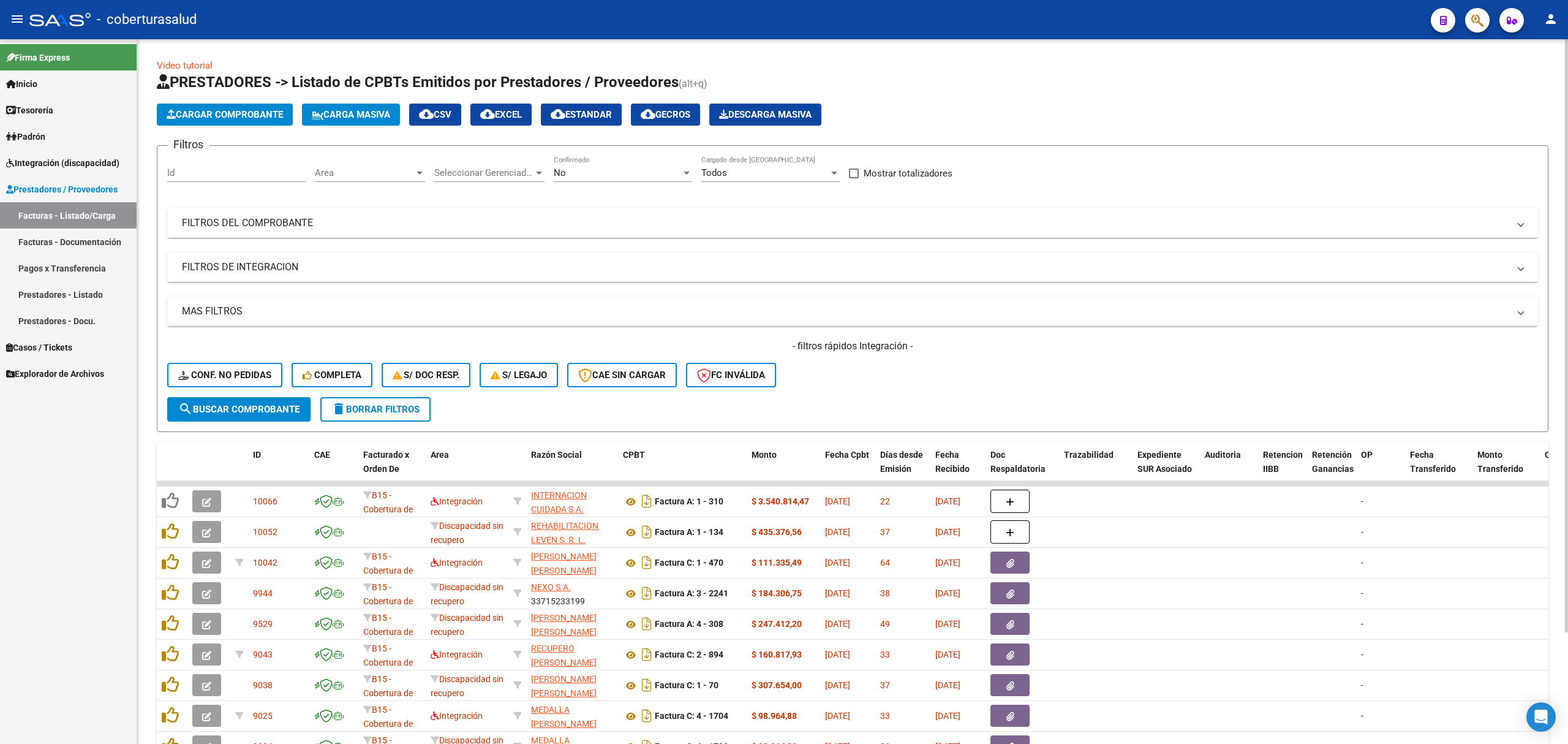
click at [351, 263] on mat-panel-title "FILTROS DE INTEGRACION" at bounding box center [846, 267] width 1327 height 13
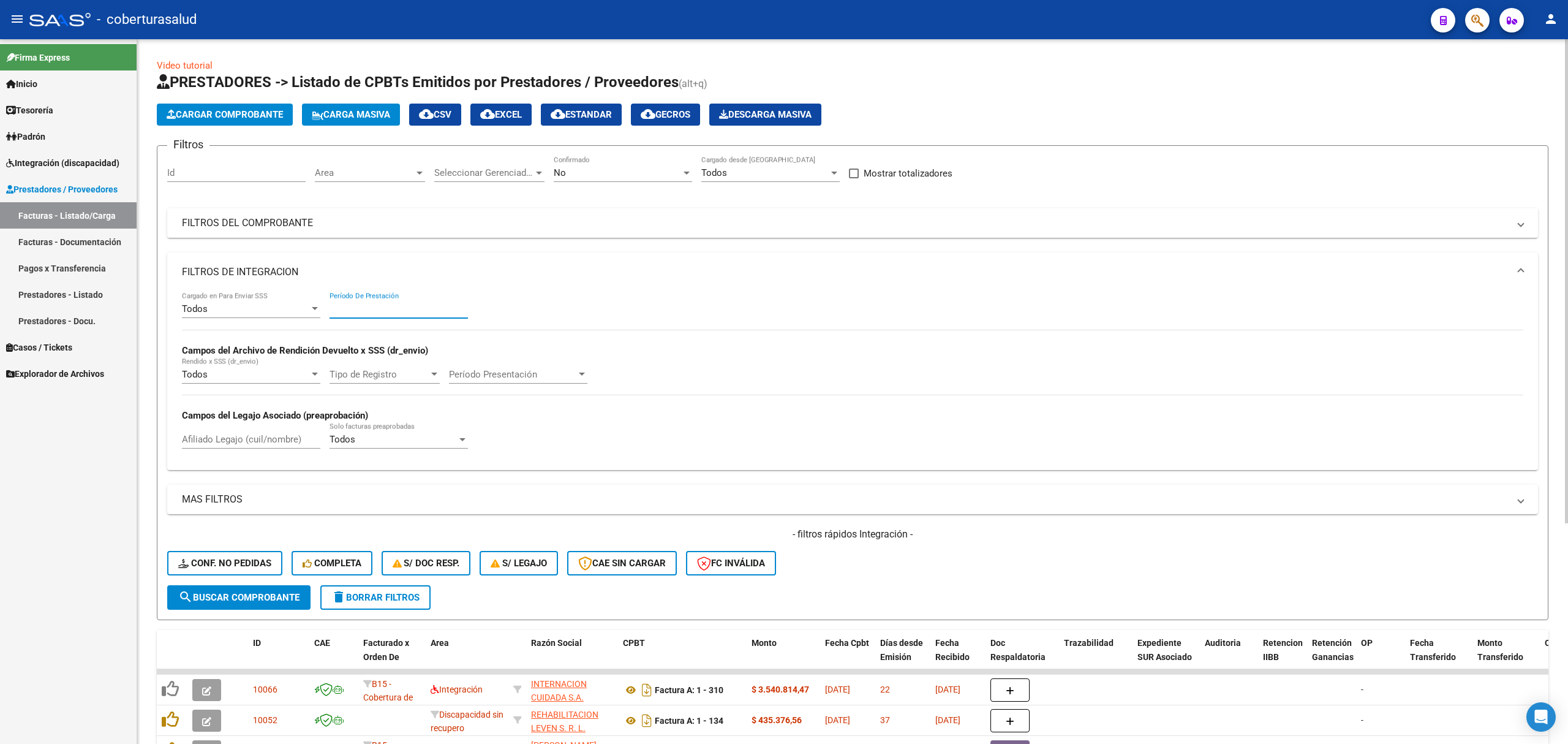
click at [334, 306] on input "Período De Prestación" at bounding box center [399, 309] width 138 height 11
click at [319, 236] on mat-expansion-panel-header "FILTROS DEL COMPROBANTE" at bounding box center [853, 222] width 1371 height 29
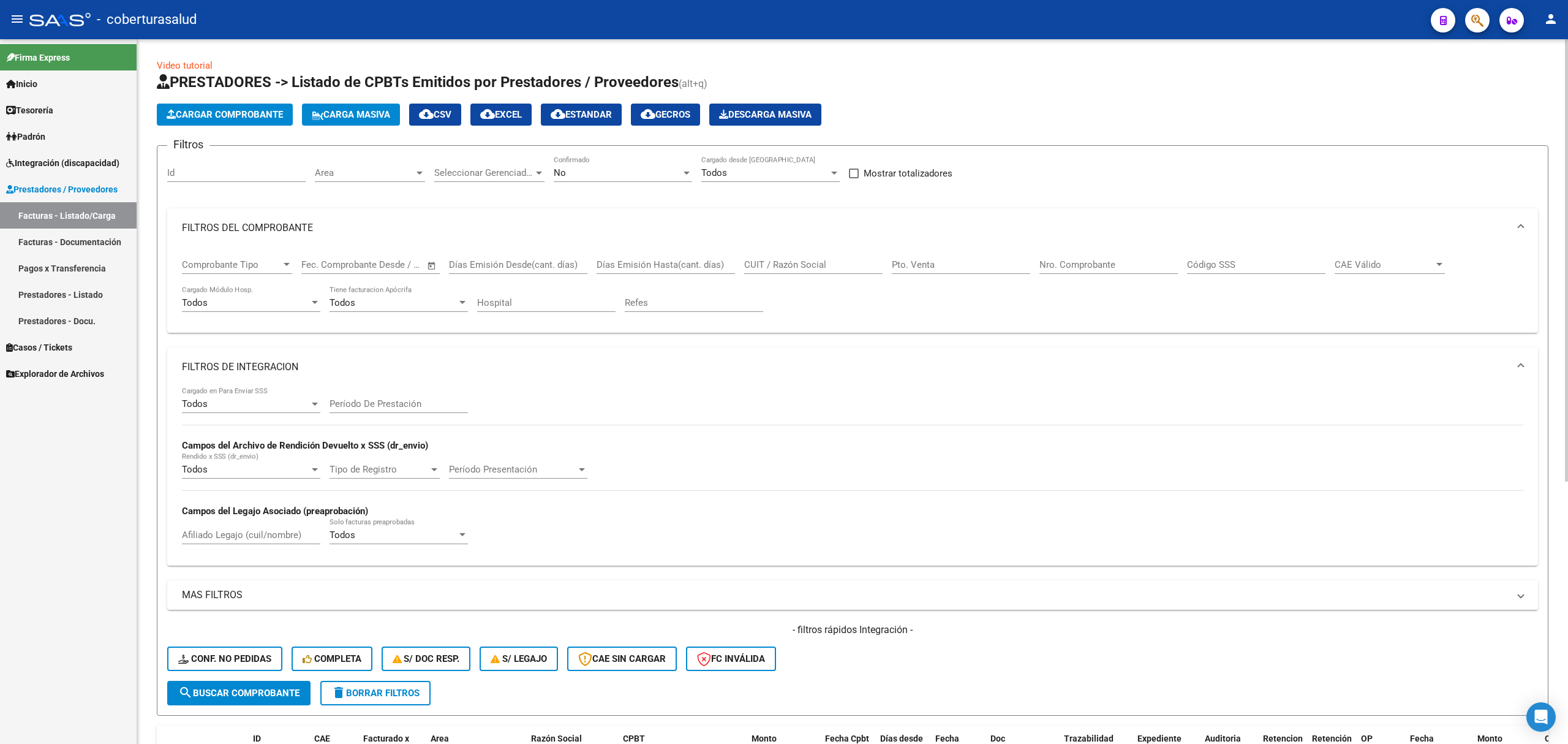
click at [782, 263] on input "CUIT / Razón Social" at bounding box center [813, 265] width 138 height 11
paste input "27303447690"
type input "27303447690"
click at [277, 698] on span "search Buscar Comprobante" at bounding box center [239, 693] width 121 height 11
click at [627, 177] on div "No" at bounding box center [617, 173] width 127 height 11
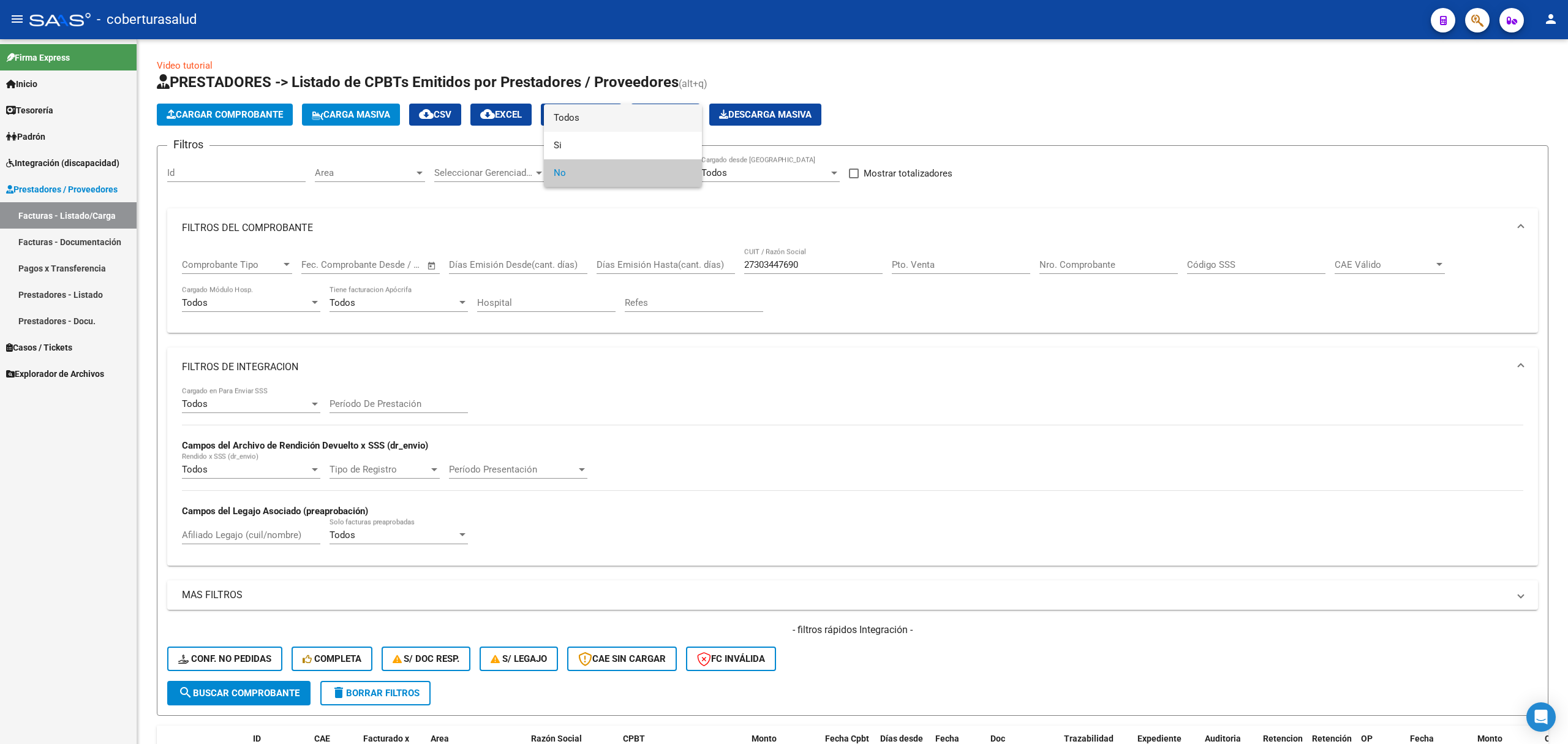
click at [568, 130] on span "Todos" at bounding box center [623, 118] width 138 height 27
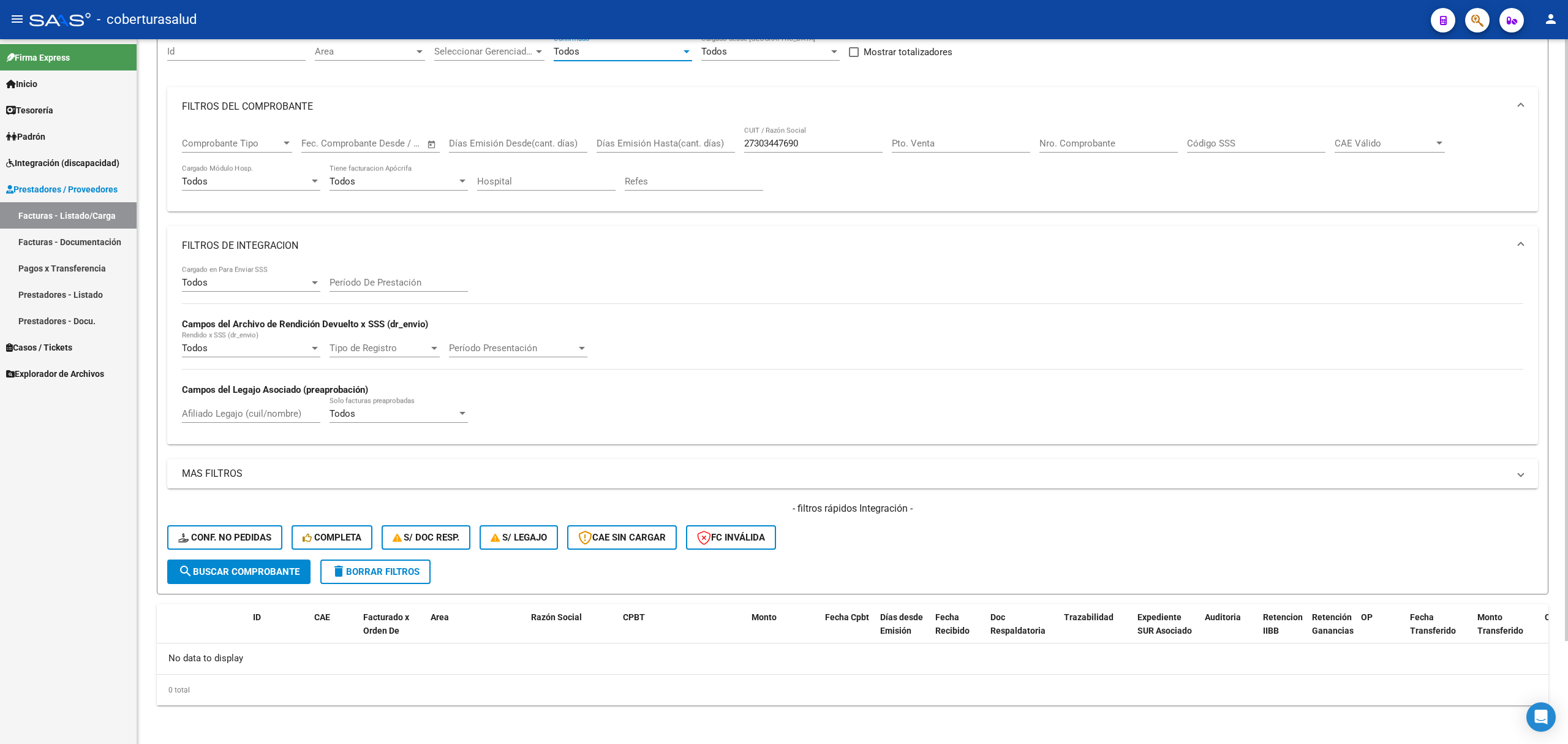
click at [267, 577] on button "search Buscar Comprobante" at bounding box center [239, 571] width 144 height 24
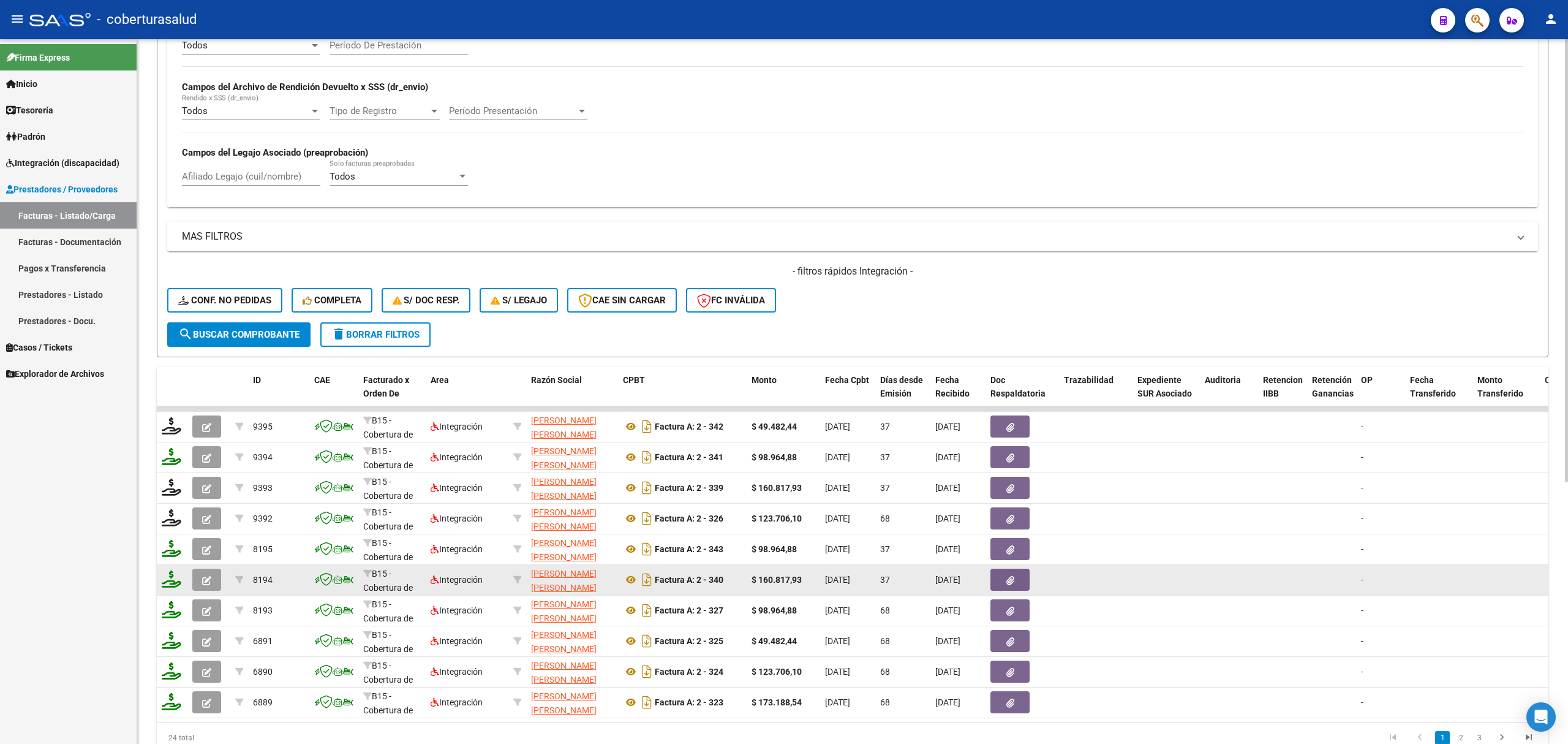
scroll to position [367, 0]
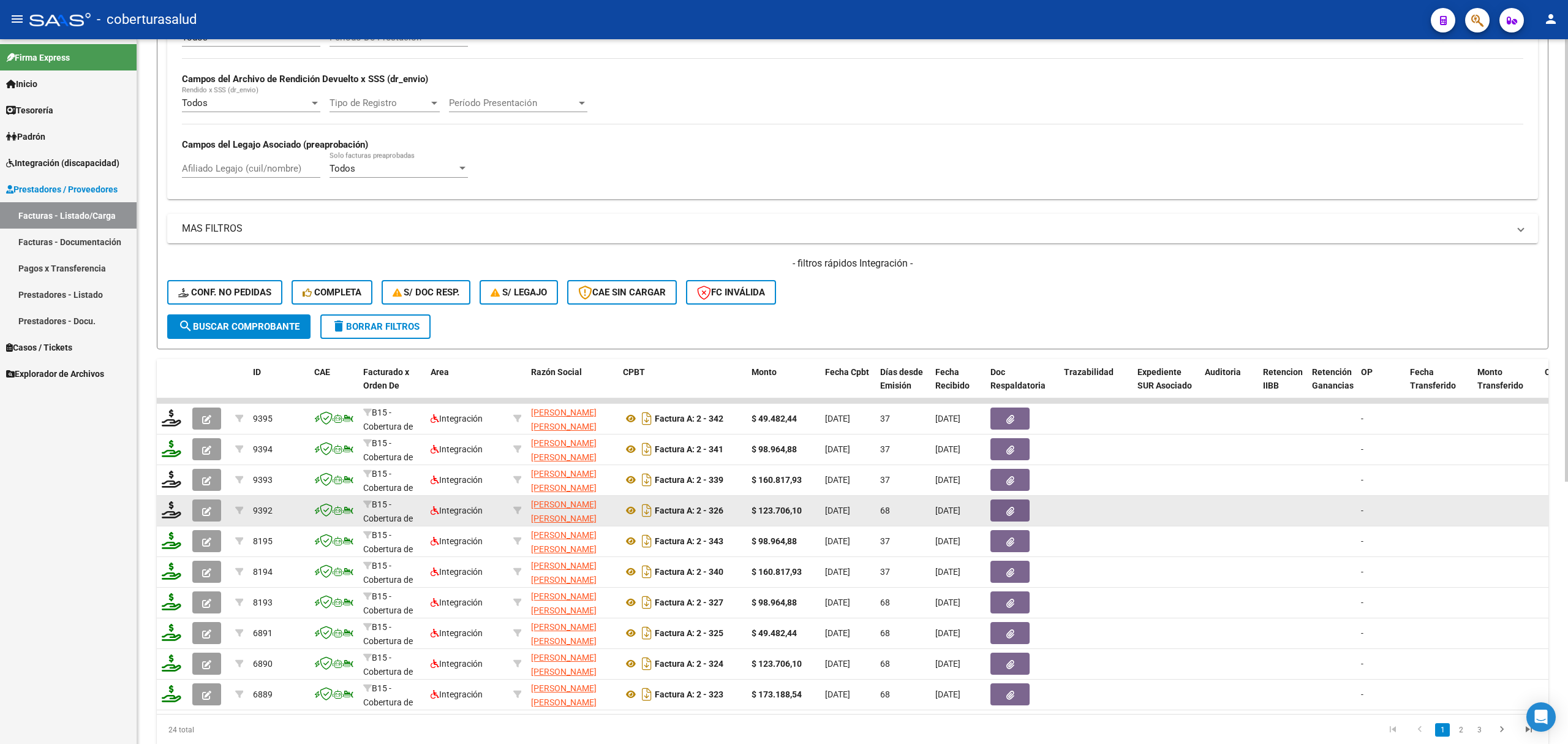
click at [205, 513] on icon "button" at bounding box center [207, 511] width 9 height 9
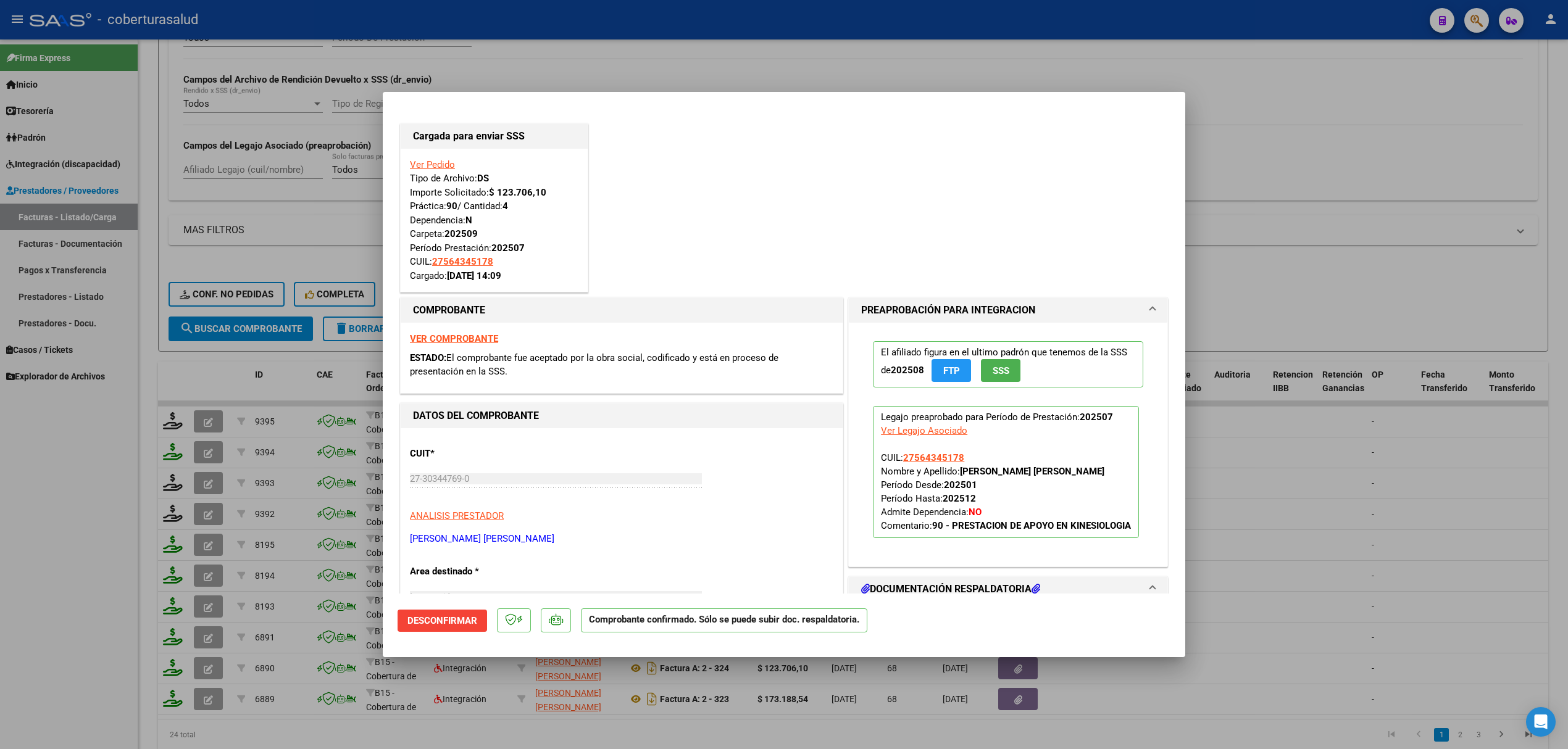
click at [203, 252] on div at bounding box center [784, 374] width 1568 height 749
type input "$ 0,00"
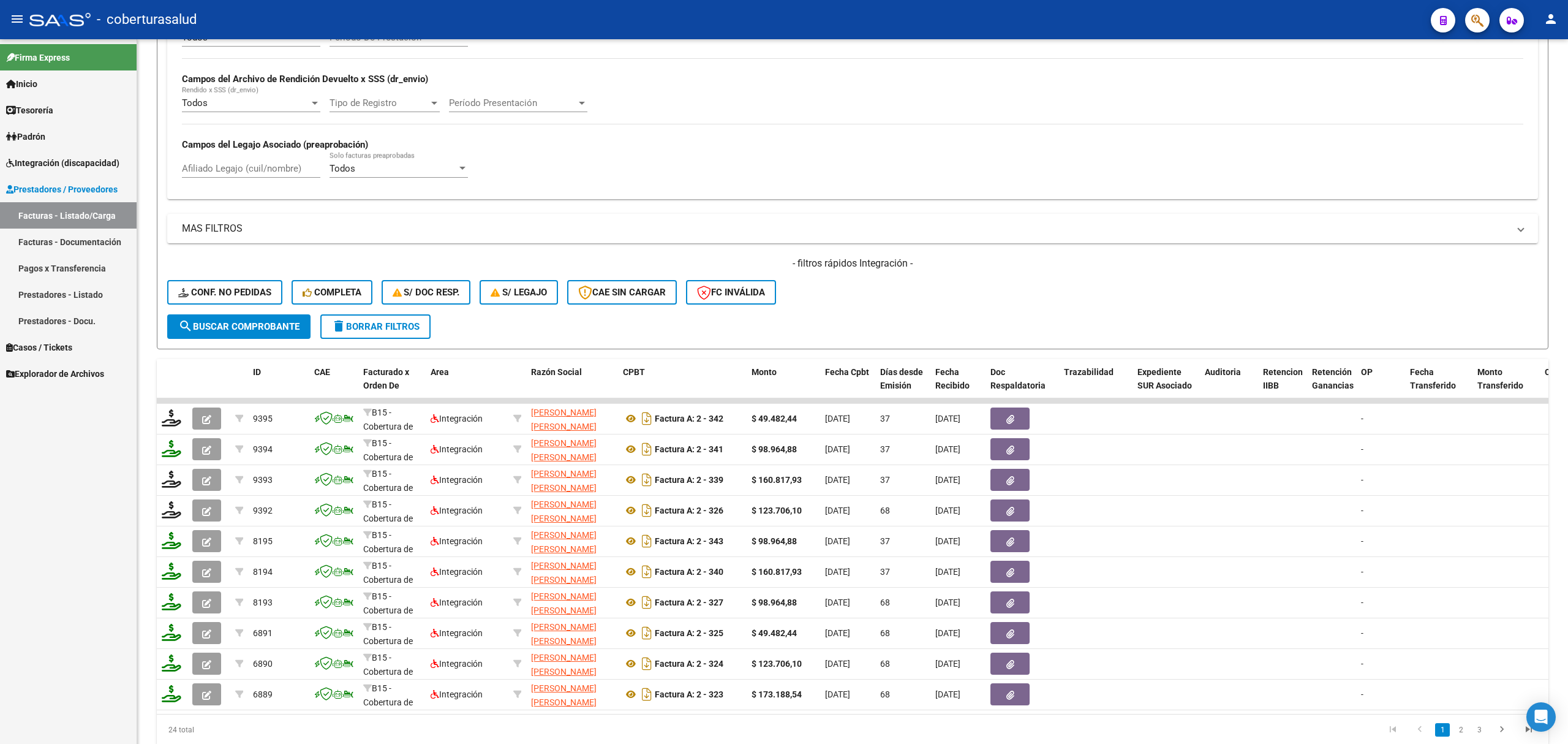
click at [50, 156] on span "Integración (discapacidad)" at bounding box center [63, 163] width 113 height 13
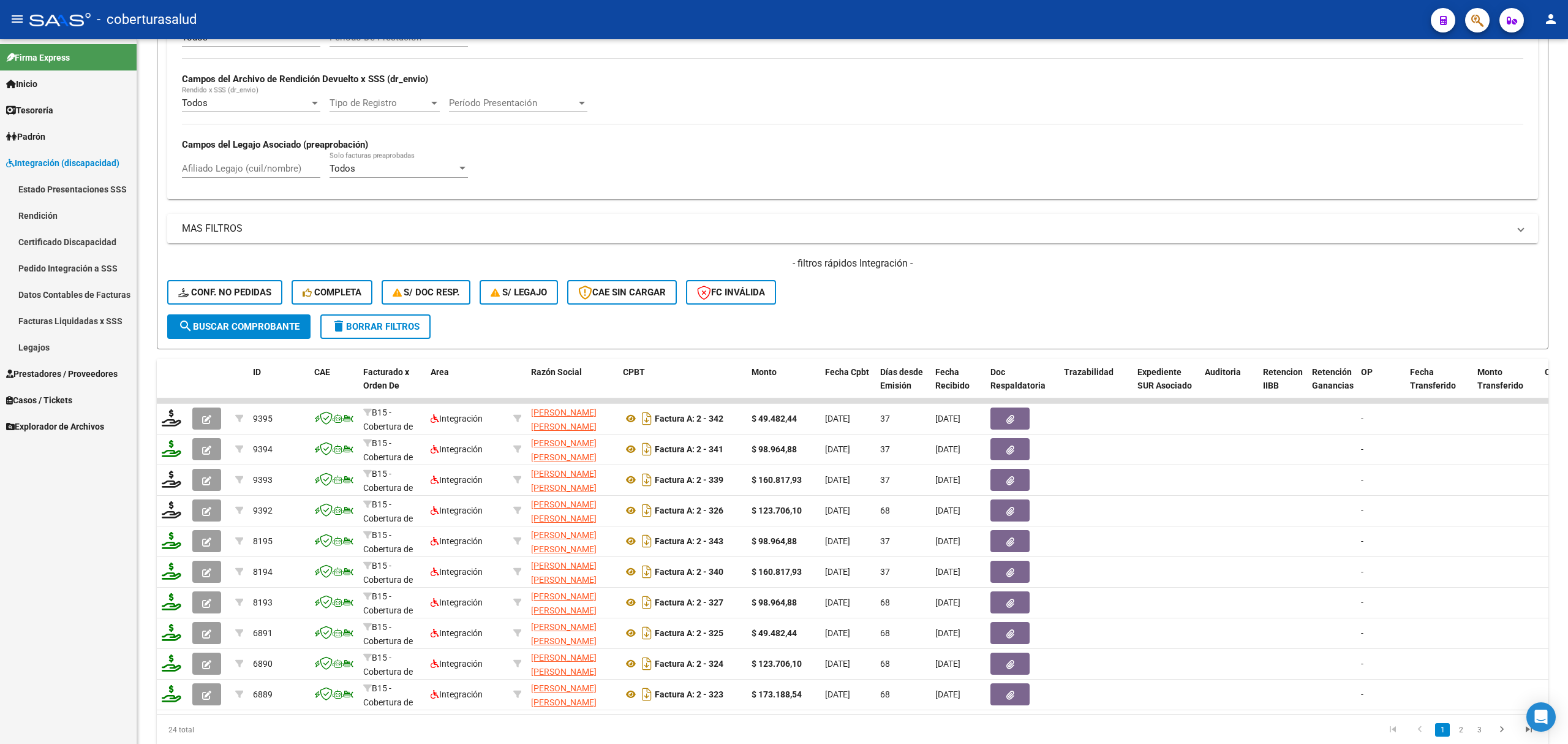
click at [65, 269] on link "Pedido Integración a SSS" at bounding box center [68, 269] width 137 height 27
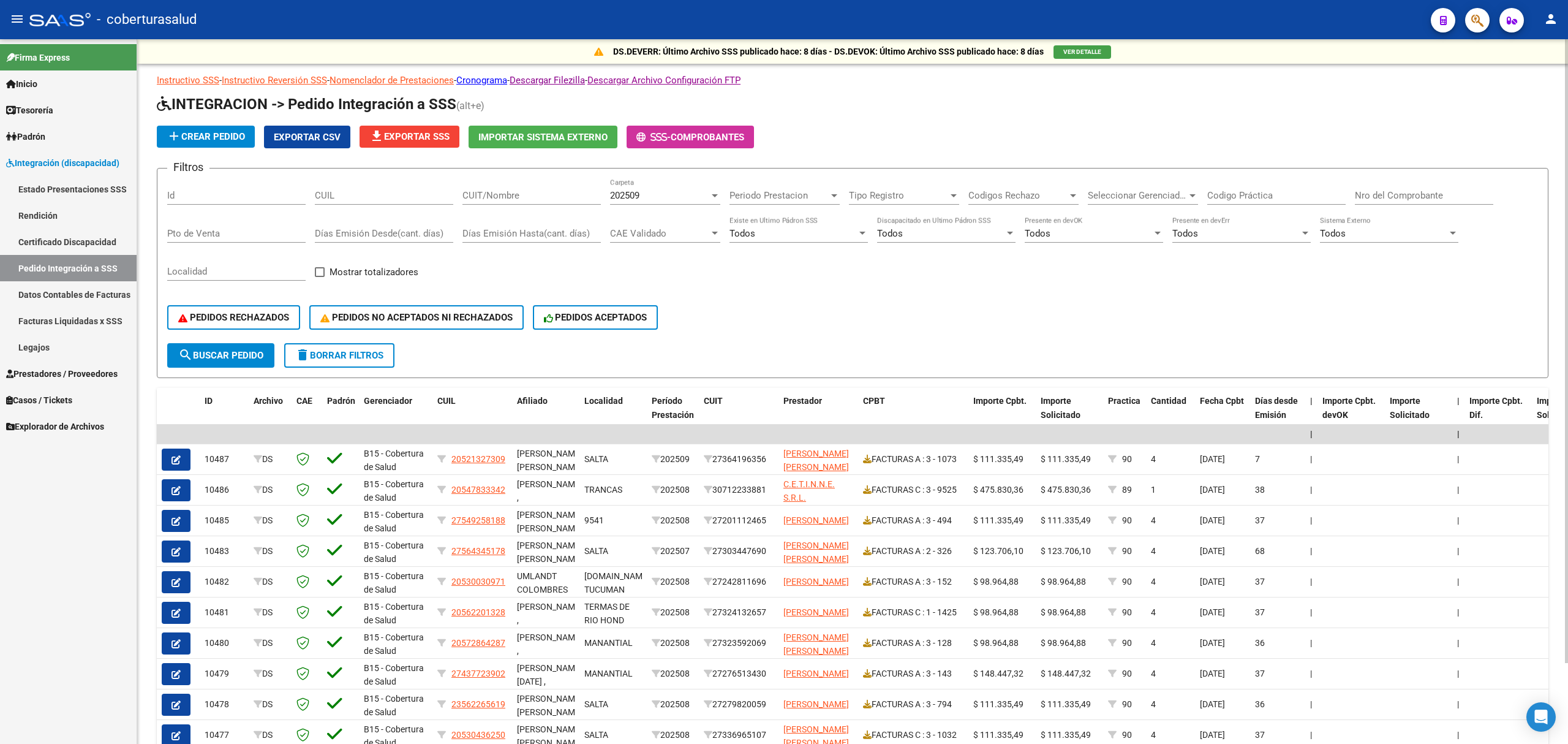
click at [545, 202] on div "CUIT/Nombre" at bounding box center [532, 192] width 138 height 27
click at [605, 196] on div "Filtros Id CUIL CUIT/Nombre 202509 Carpeta Periodo Prestacion Periodo Prestacio…" at bounding box center [853, 261] width 1371 height 165
click at [631, 195] on span "202509" at bounding box center [624, 196] width 29 height 11
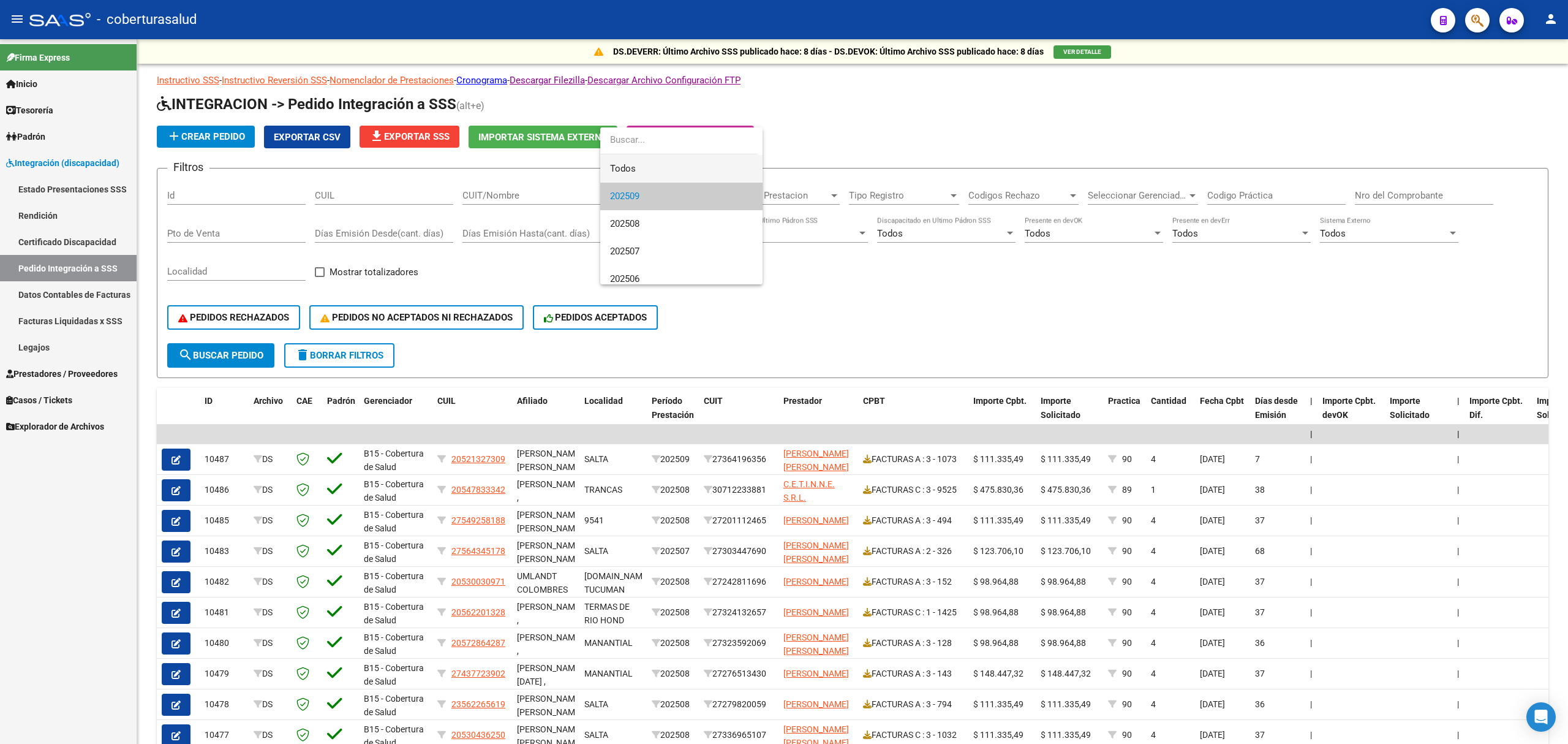
click at [628, 160] on span "Todos" at bounding box center [682, 168] width 143 height 27
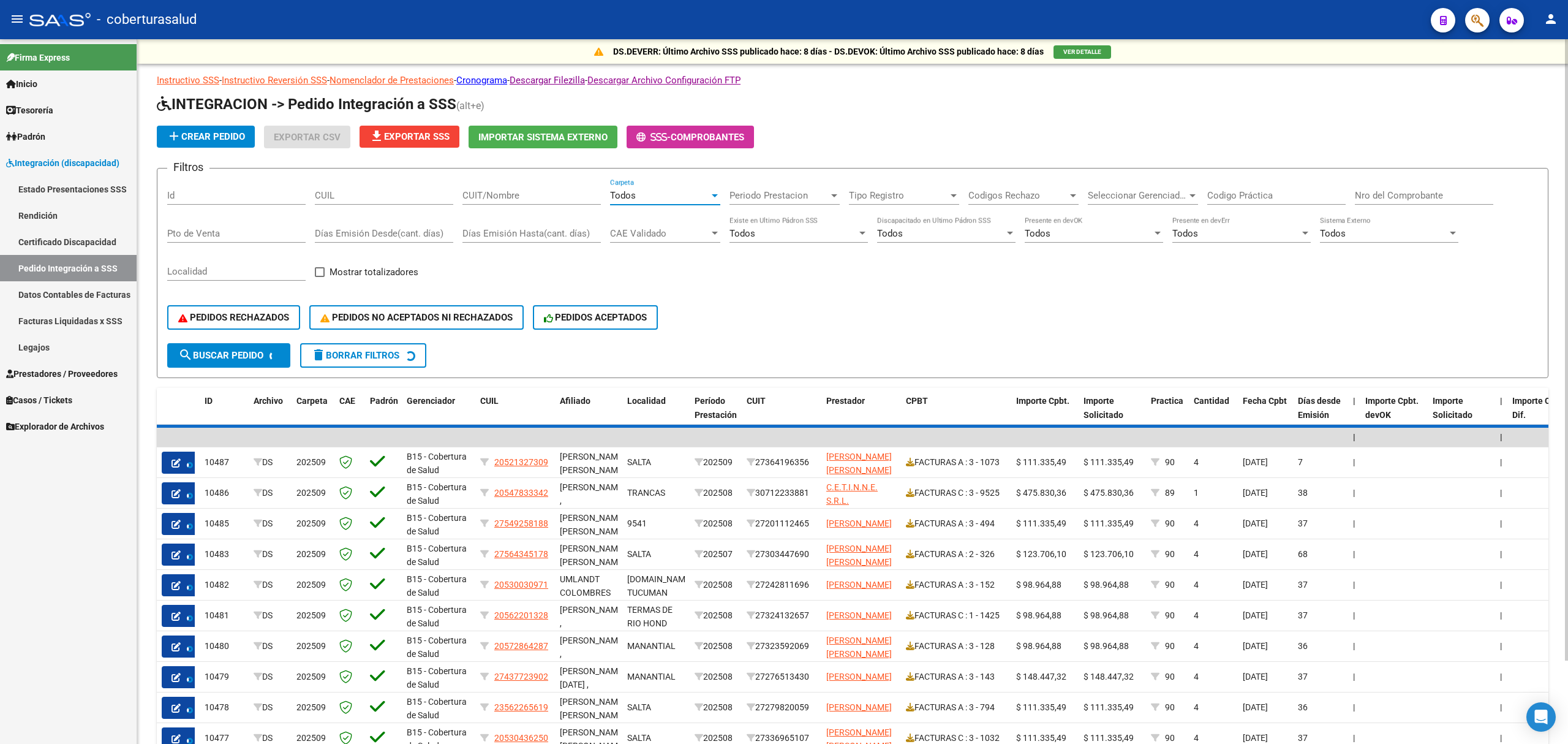
click at [484, 188] on div "CUIT/Nombre" at bounding box center [532, 192] width 138 height 27
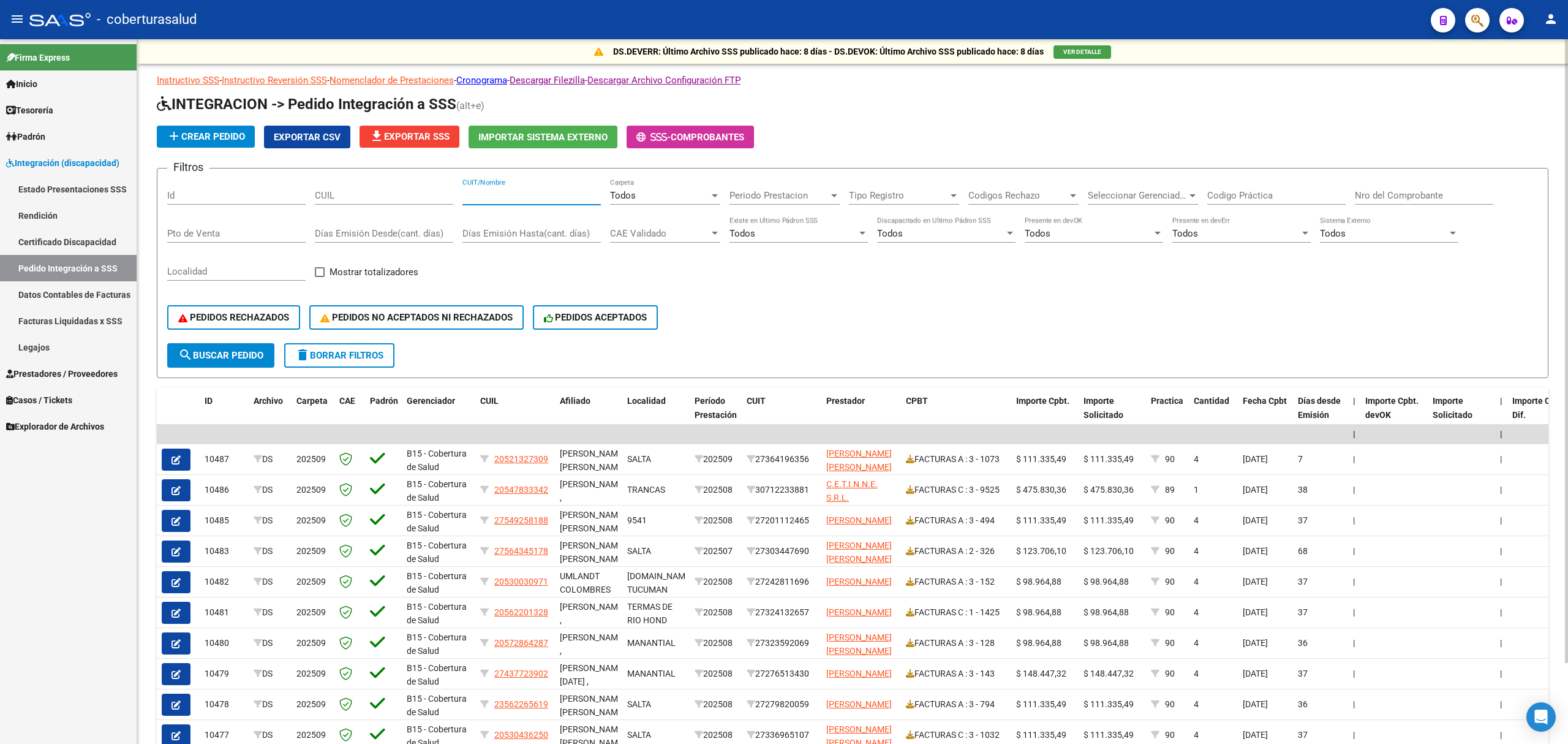
paste input "27303447690"
click at [554, 308] on button "PEDIDOS ACEPTADOS" at bounding box center [596, 317] width 126 height 24
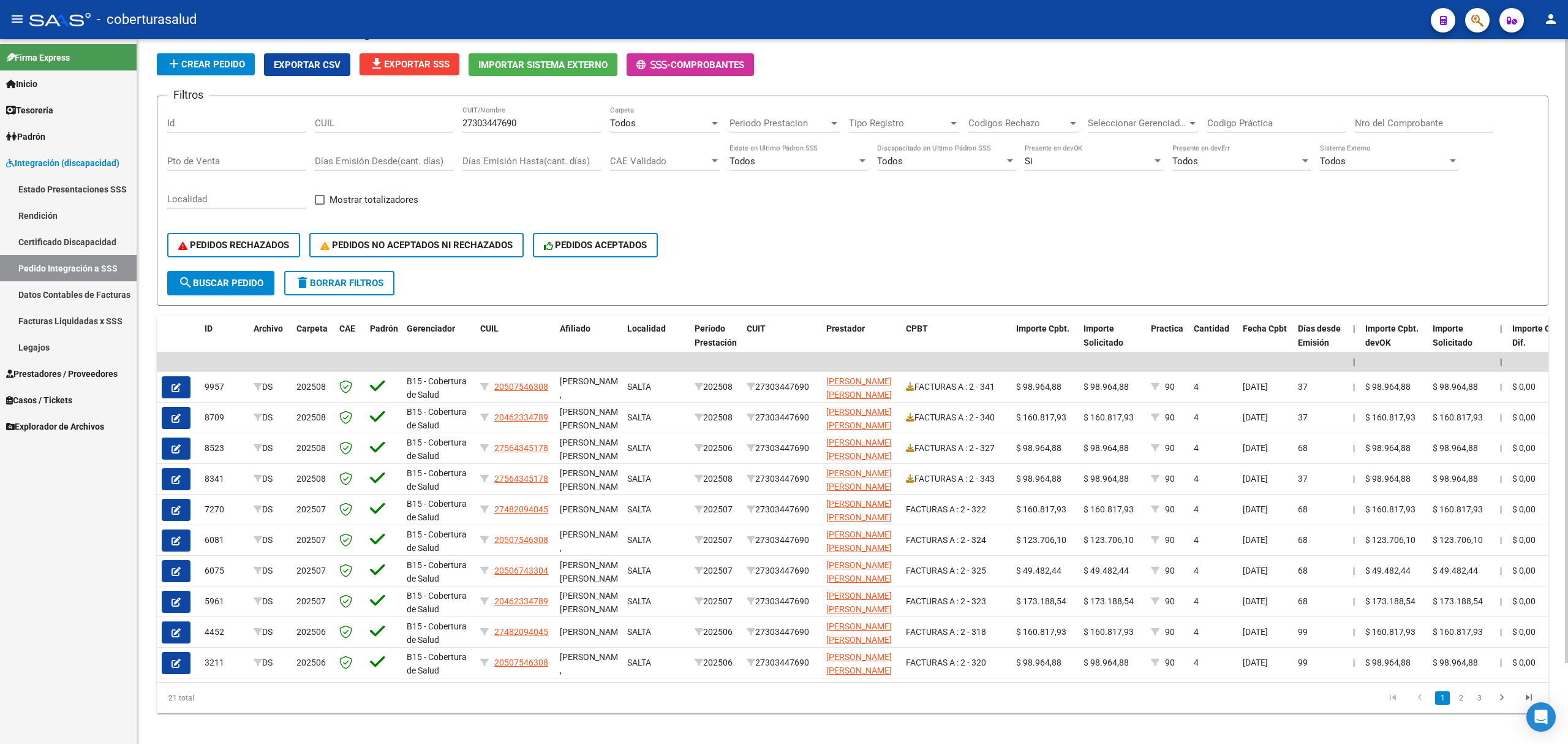
scroll to position [82, 0]
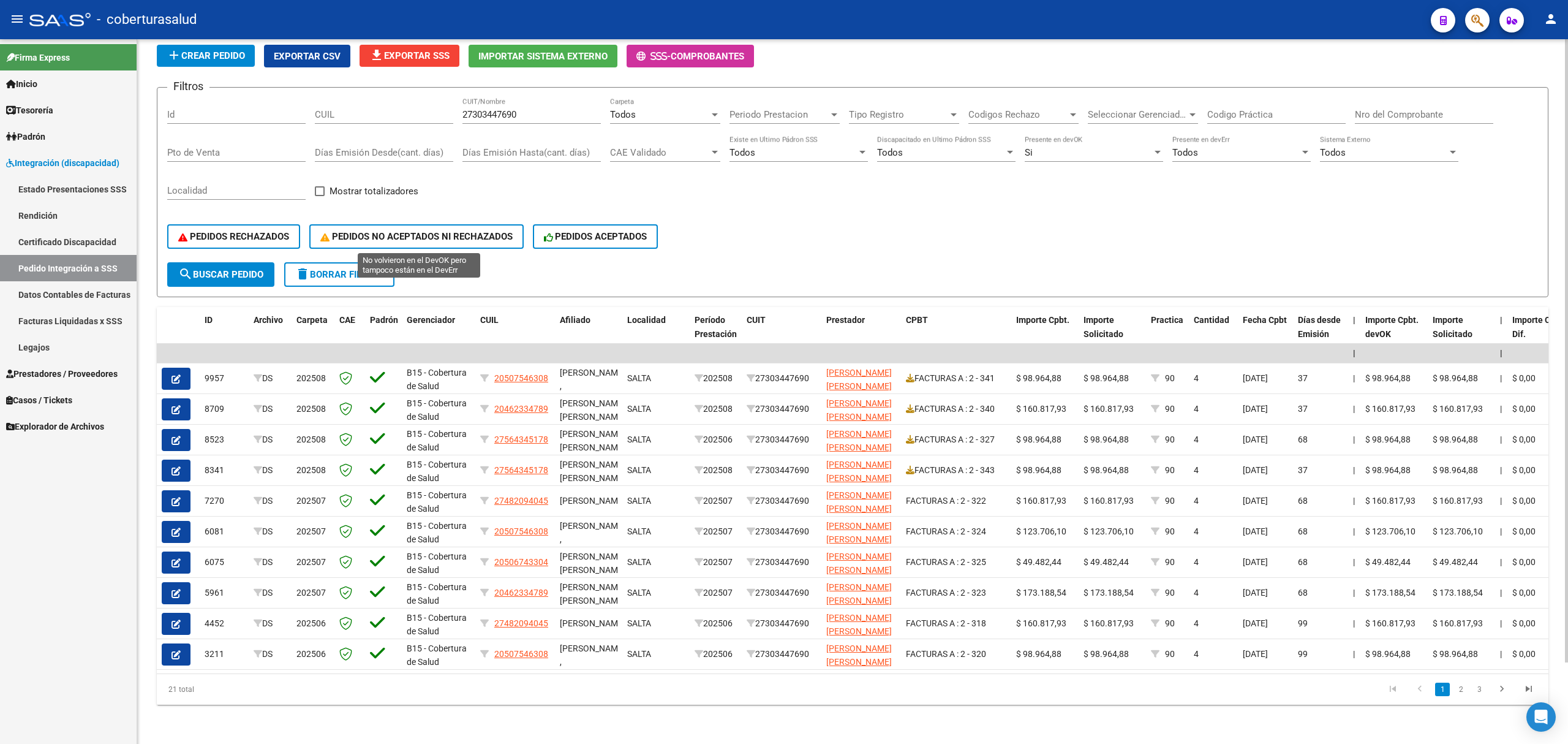
click at [441, 238] on span "PEDIDOS NO ACEPTADOS NI RECHAZADOS" at bounding box center [416, 236] width 192 height 11
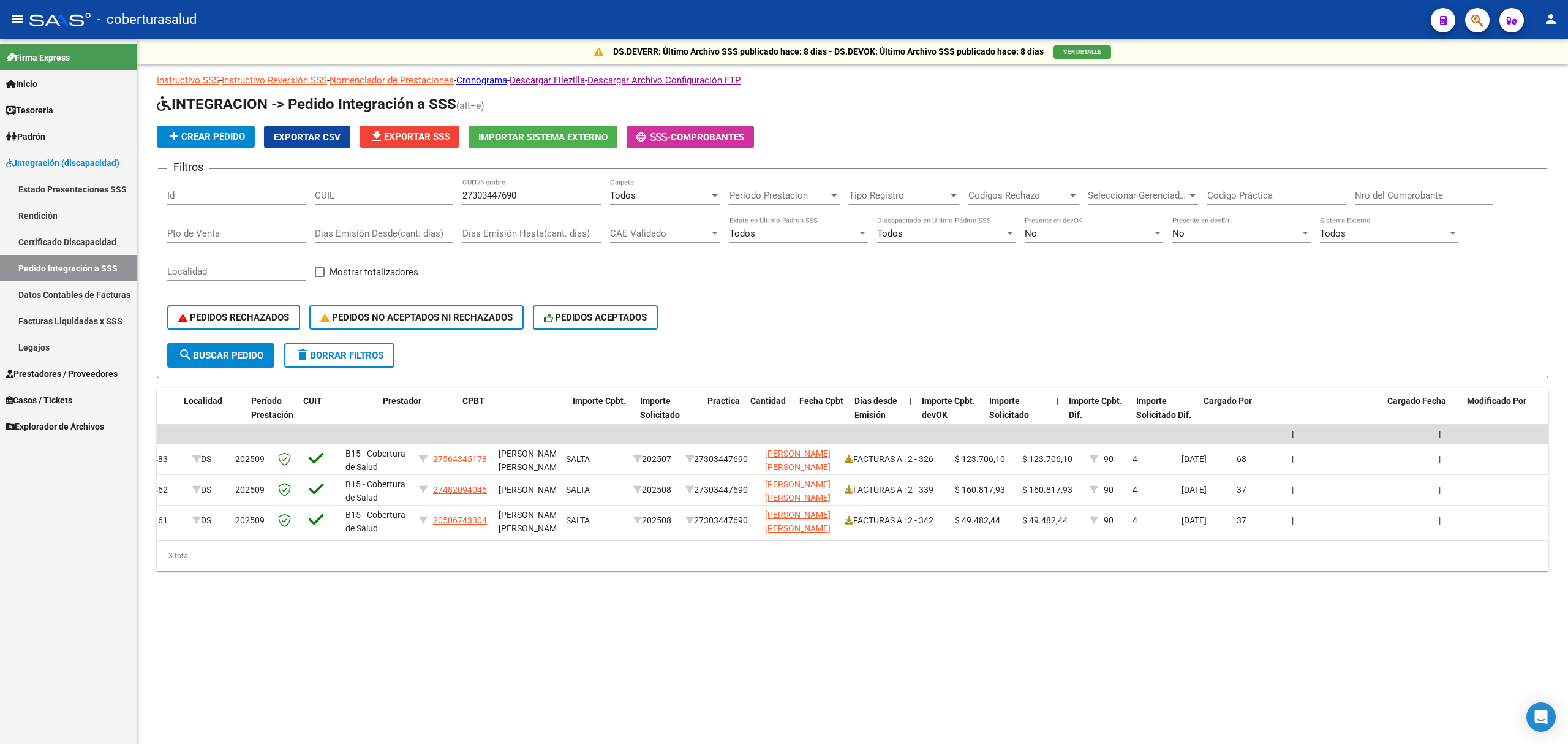
scroll to position [0, 0]
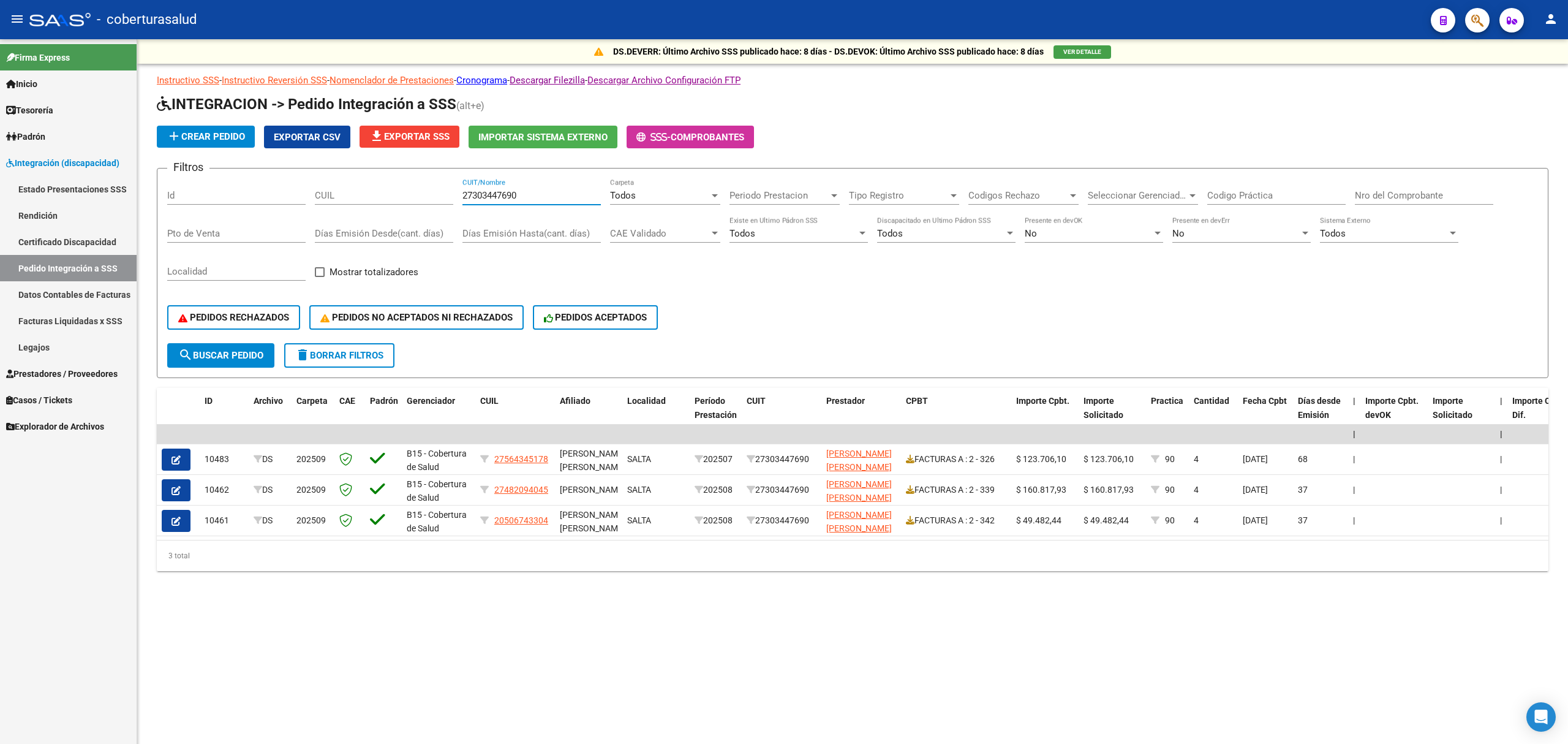
click at [527, 199] on input "27303447690" at bounding box center [532, 196] width 138 height 11
paste input "14098787"
type input "27314098787"
click at [229, 363] on button "search Buscar Pedido" at bounding box center [221, 355] width 108 height 24
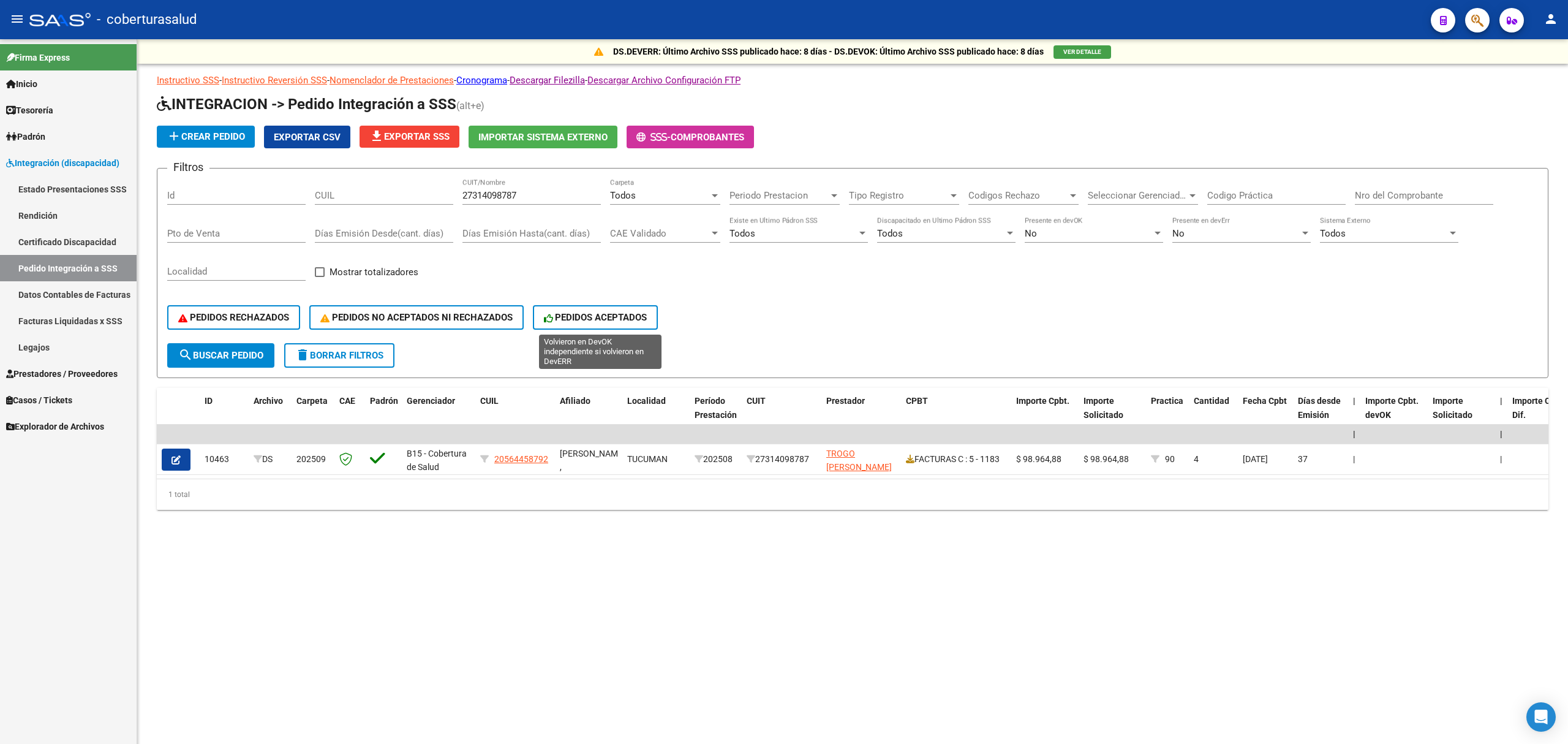
click at [551, 322] on icon at bounding box center [550, 318] width 12 height 9
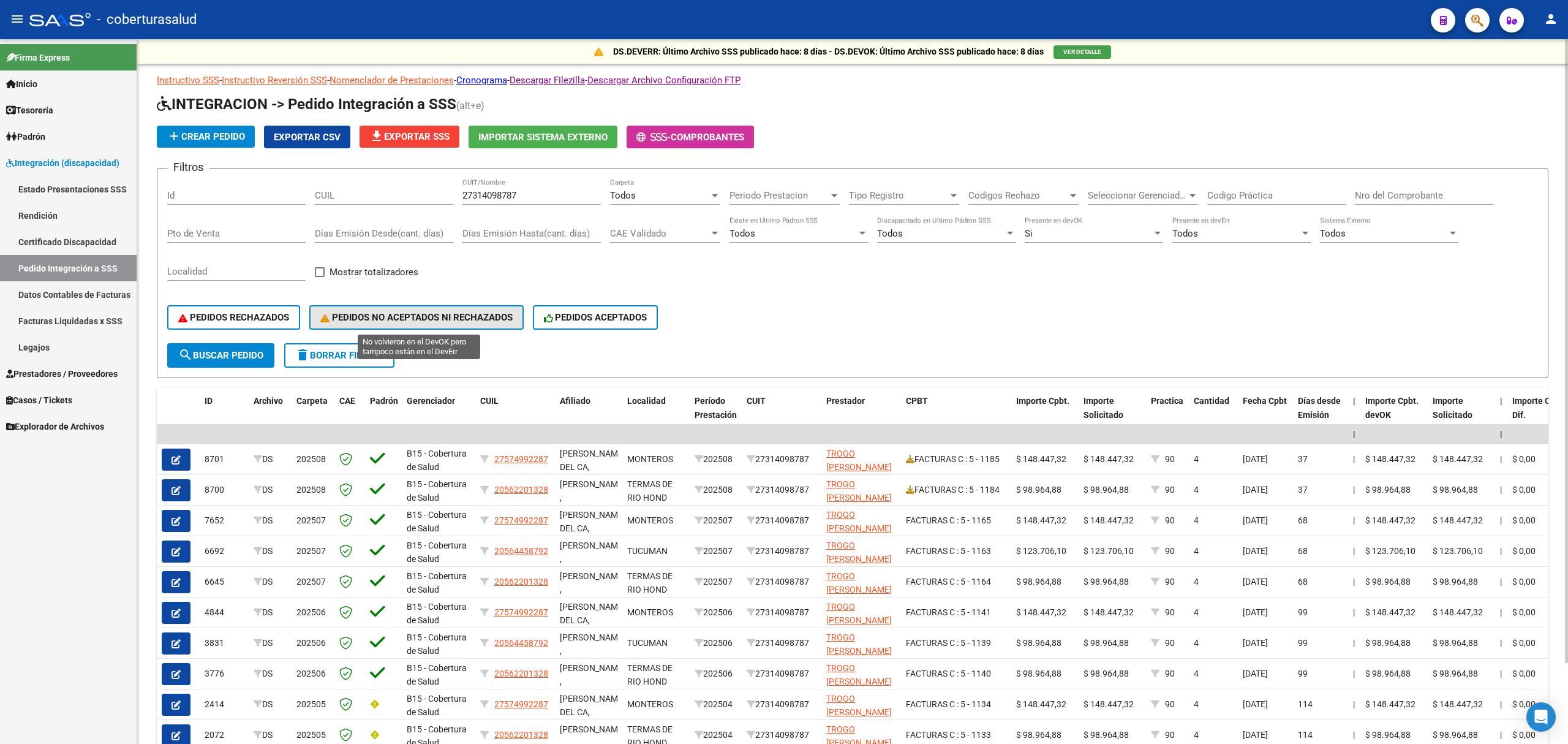
click at [390, 322] on span "PEDIDOS NO ACEPTADOS NI RECHAZADOS" at bounding box center [416, 317] width 192 height 11
